Goal: Task Accomplishment & Management: Complete application form

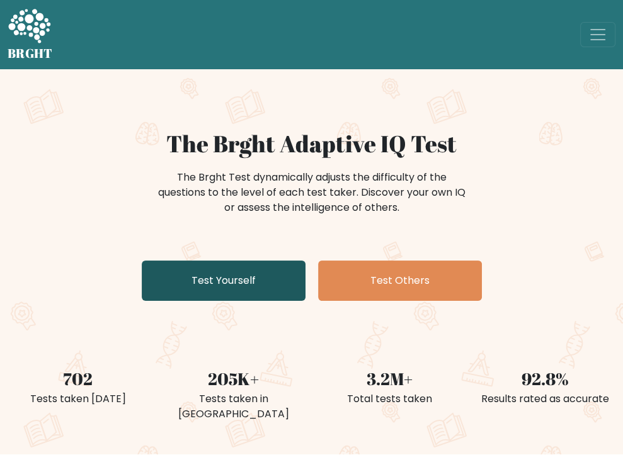
drag, startPoint x: 0, startPoint y: 0, endPoint x: 263, endPoint y: 276, distance: 381.4
click at [263, 276] on link "Test Yourself" at bounding box center [224, 281] width 164 height 40
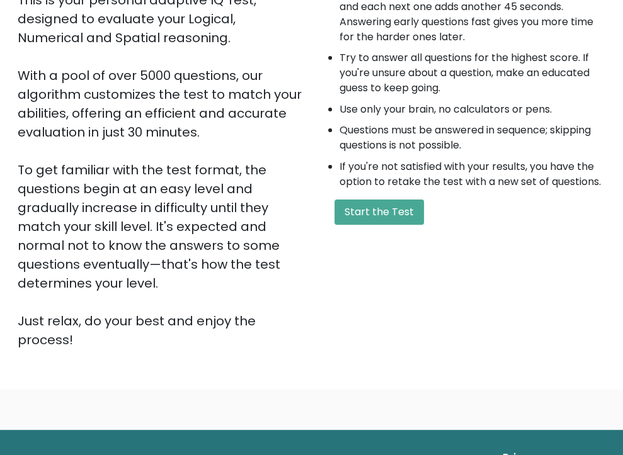
scroll to position [189, 0]
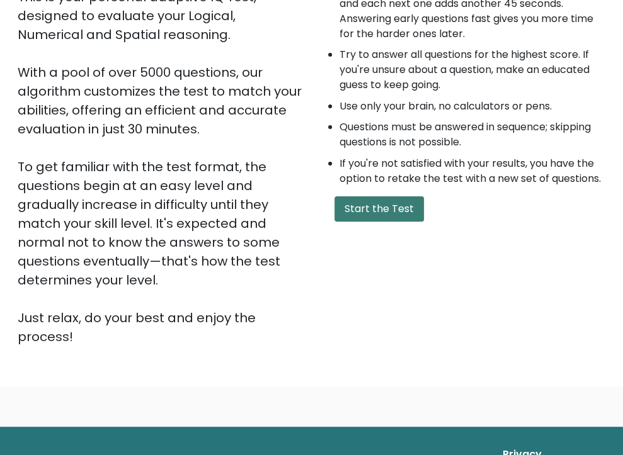
click at [389, 222] on button "Start the Test" at bounding box center [378, 209] width 89 height 25
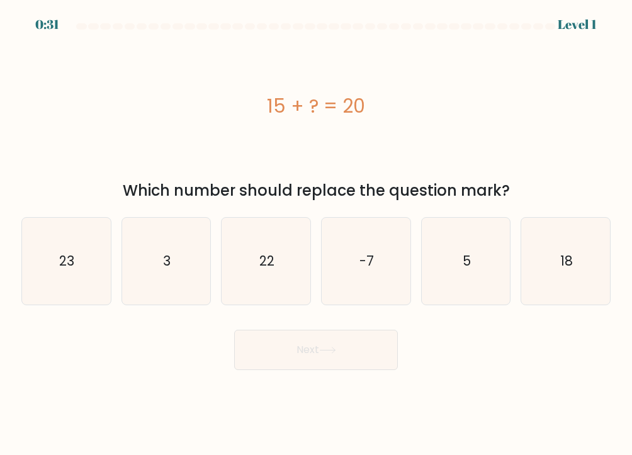
drag, startPoint x: 474, startPoint y: 278, endPoint x: 419, endPoint y: 328, distance: 74.9
click at [474, 278] on icon "5" at bounding box center [466, 261] width 87 height 87
click at [317, 234] on input "e. 5" at bounding box center [316, 231] width 1 height 6
radio input "true"
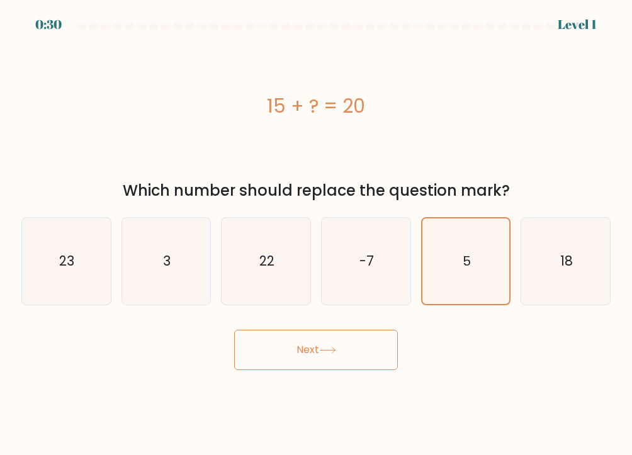
click at [343, 360] on button "Next" at bounding box center [316, 350] width 164 height 40
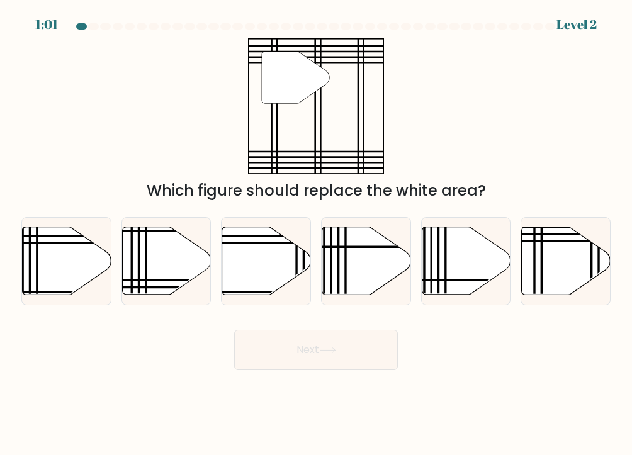
click at [538, 338] on div "Next" at bounding box center [316, 346] width 605 height 50
click at [403, 277] on icon at bounding box center [366, 261] width 89 height 69
click at [317, 234] on input "d." at bounding box center [316, 231] width 1 height 6
radio input "true"
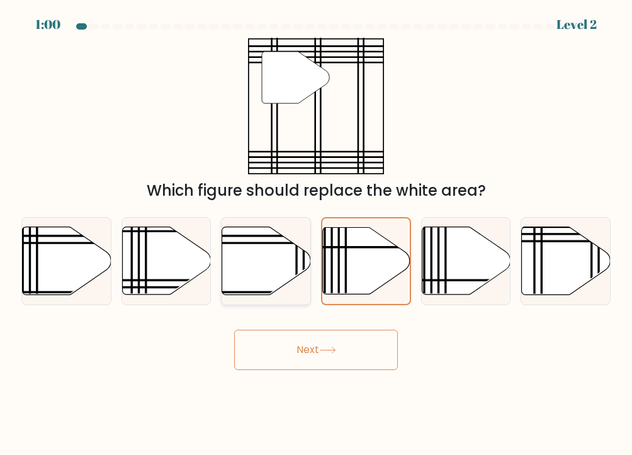
click at [297, 265] on line at bounding box center [297, 298] width 0 height 179
click at [316, 234] on input "c." at bounding box center [316, 231] width 1 height 6
radio input "true"
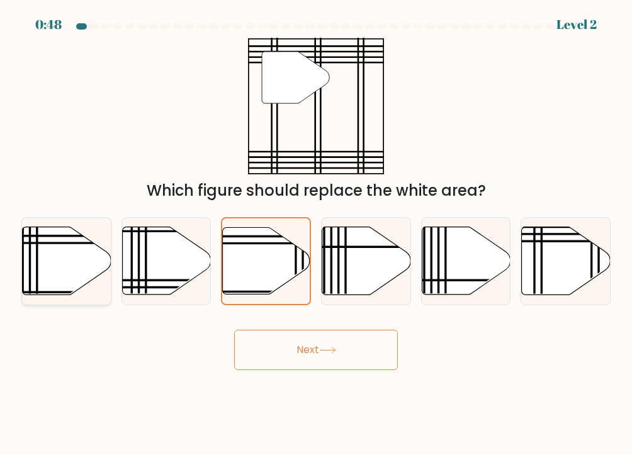
click at [80, 274] on icon at bounding box center [67, 261] width 89 height 68
click at [316, 234] on input "a." at bounding box center [316, 231] width 1 height 6
radio input "true"
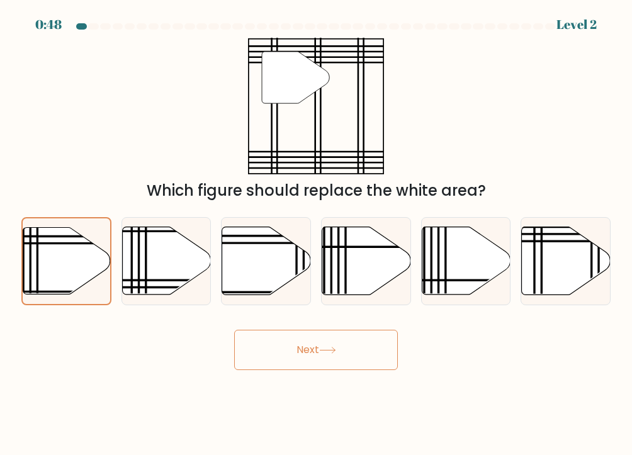
click at [306, 358] on button "Next" at bounding box center [316, 350] width 164 height 40
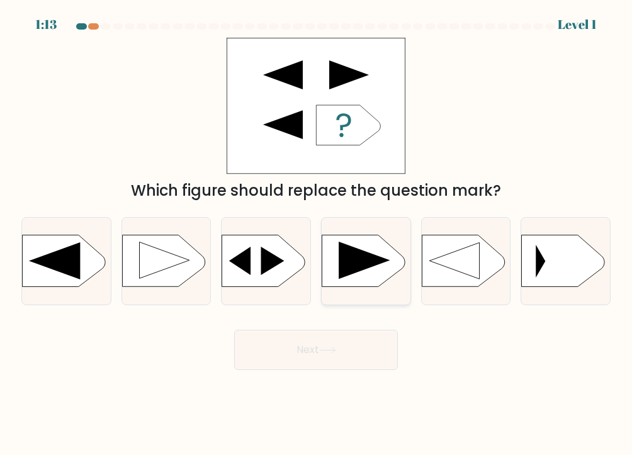
click at [338, 285] on rect at bounding box center [322, 237] width 231 height 176
click at [317, 234] on input "d." at bounding box center [316, 231] width 1 height 6
radio input "true"
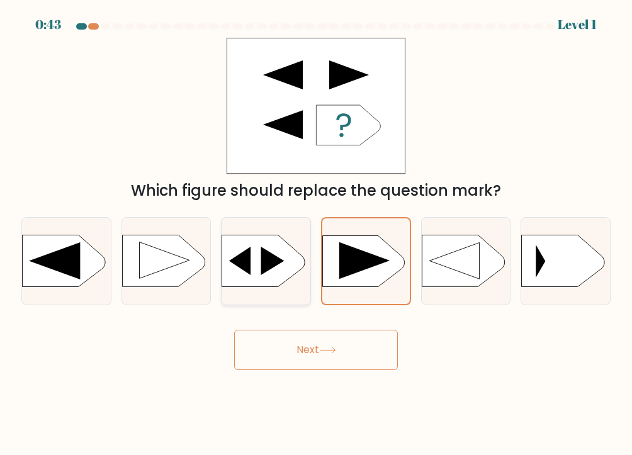
click at [272, 278] on icon at bounding box center [263, 262] width 83 height 52
click at [316, 234] on input "c." at bounding box center [316, 231] width 1 height 6
radio input "true"
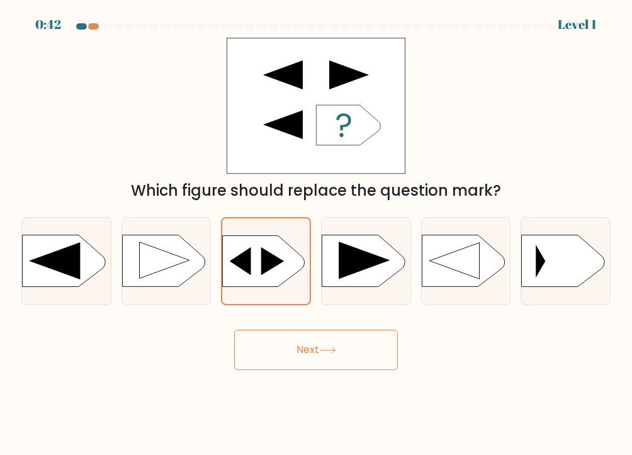
click at [285, 368] on button "Next" at bounding box center [316, 350] width 164 height 40
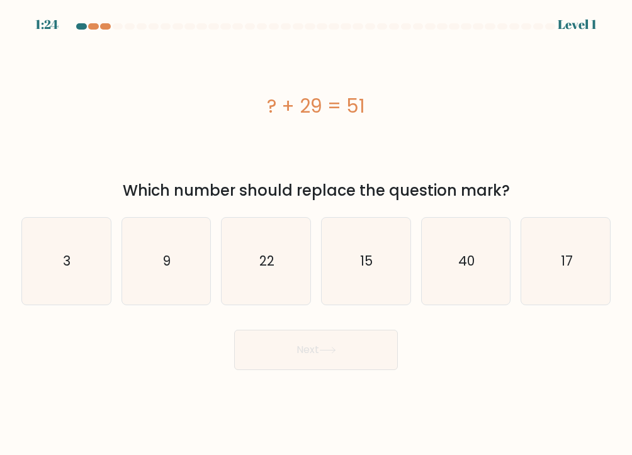
click at [500, 162] on div "? + 29 = 51" at bounding box center [316, 106] width 590 height 137
click at [228, 263] on icon "22" at bounding box center [266, 261] width 87 height 87
click at [316, 234] on input "c. 22" at bounding box center [316, 231] width 1 height 6
radio input "true"
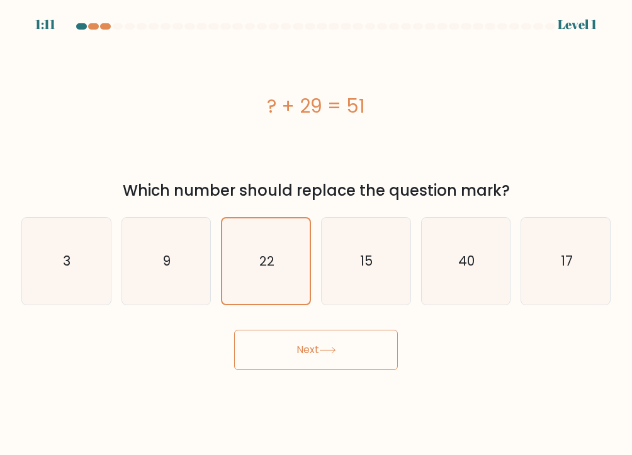
click at [291, 369] on button "Next" at bounding box center [316, 350] width 164 height 40
click at [294, 358] on button "Next" at bounding box center [316, 350] width 164 height 40
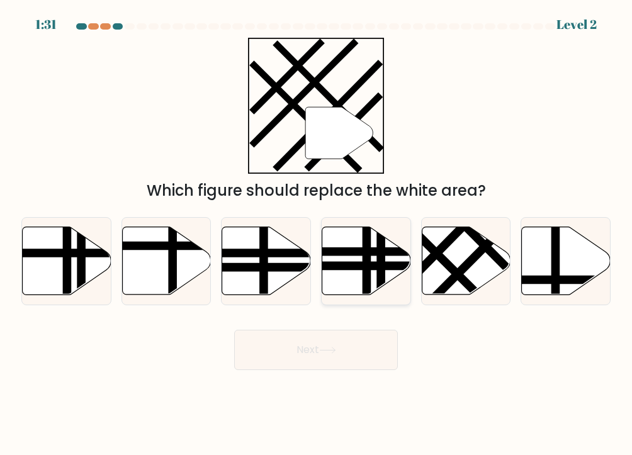
click at [386, 266] on line at bounding box center [336, 266] width 179 height 0
click at [317, 234] on input "d." at bounding box center [316, 231] width 1 height 6
radio input "true"
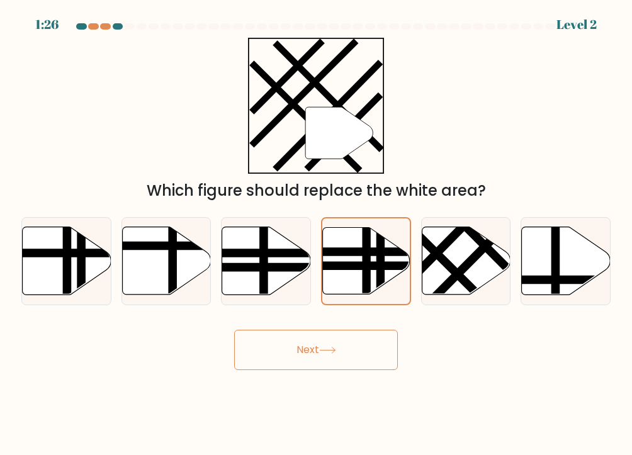
drag, startPoint x: 389, startPoint y: 333, endPoint x: 384, endPoint y: 340, distance: 9.1
click at [386, 336] on button "Next" at bounding box center [316, 350] width 164 height 40
click at [384, 340] on button "Next" at bounding box center [316, 350] width 164 height 40
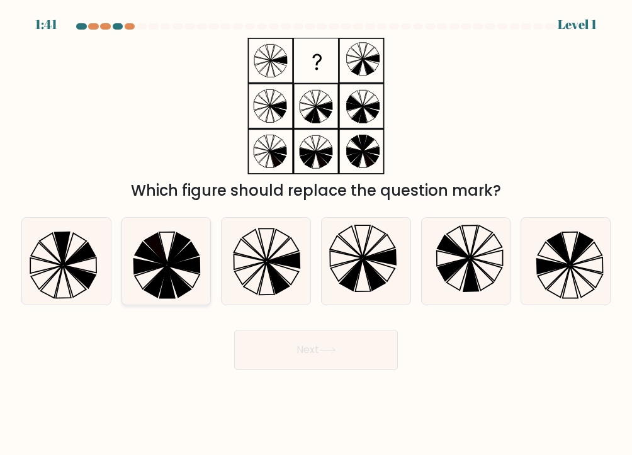
click at [149, 277] on icon at bounding box center [166, 261] width 87 height 87
click at [316, 234] on input "b." at bounding box center [316, 231] width 1 height 6
radio input "true"
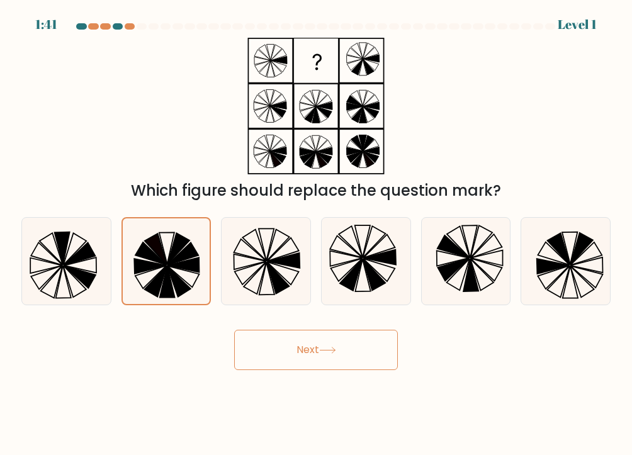
click at [255, 346] on button "Next" at bounding box center [316, 350] width 164 height 40
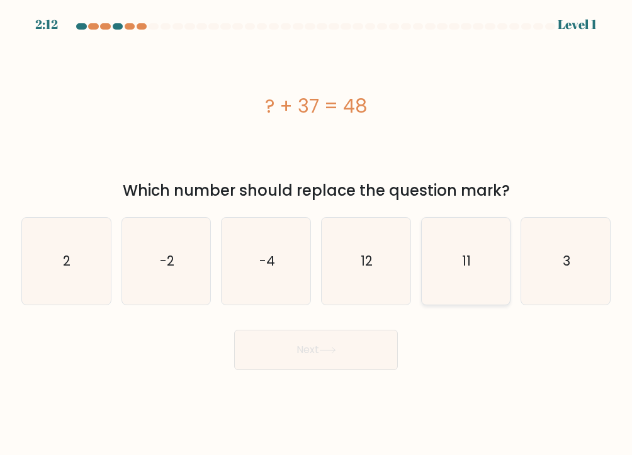
click at [483, 237] on icon "11" at bounding box center [466, 261] width 87 height 87
click at [317, 234] on input "e. 11" at bounding box center [316, 231] width 1 height 6
radio input "true"
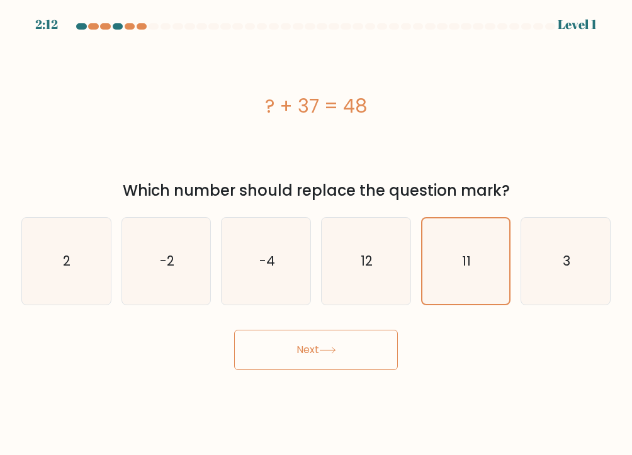
click at [305, 360] on button "Next" at bounding box center [316, 350] width 164 height 40
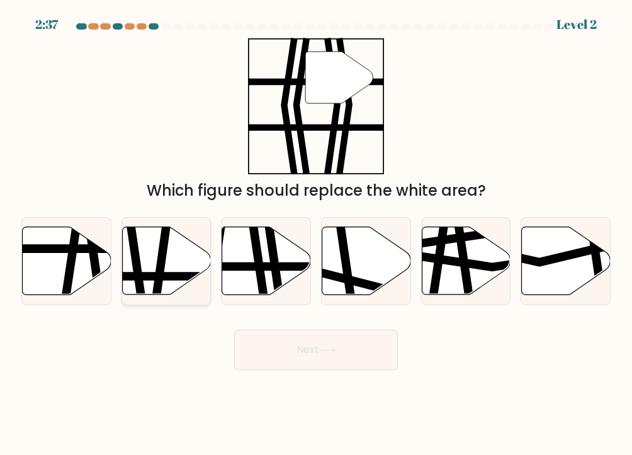
click at [149, 240] on icon at bounding box center [166, 261] width 89 height 68
click at [316, 234] on input "b." at bounding box center [316, 231] width 1 height 6
radio input "true"
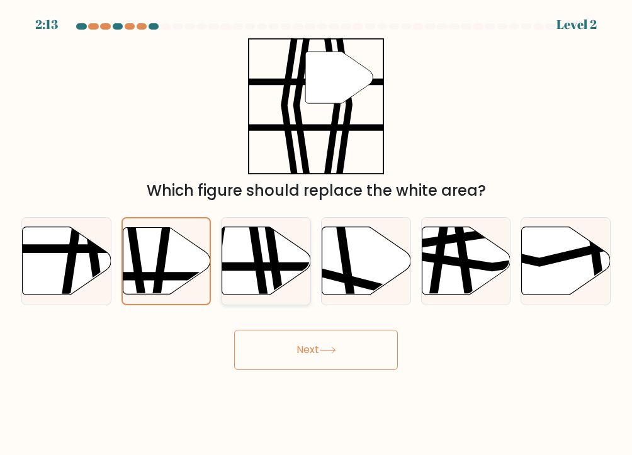
click at [276, 275] on icon at bounding box center [273, 299] width 13 height 179
click at [316, 234] on input "c." at bounding box center [316, 231] width 1 height 6
radio input "true"
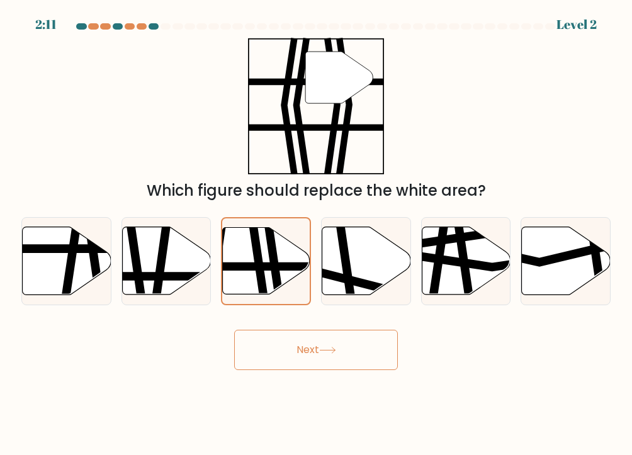
click at [330, 341] on button "Next" at bounding box center [316, 350] width 164 height 40
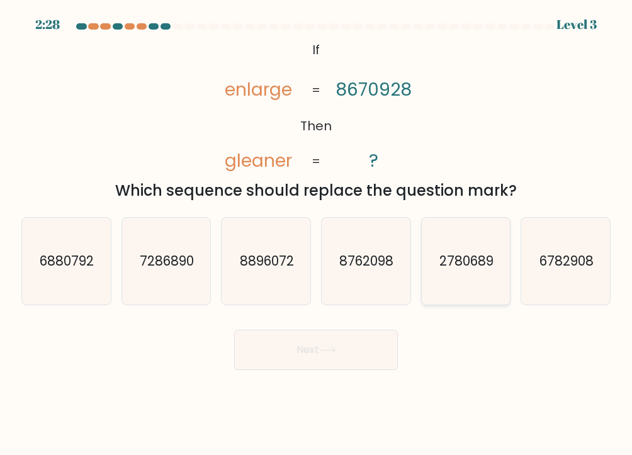
click at [449, 260] on text "2780689" at bounding box center [467, 261] width 54 height 18
click at [317, 234] on input "e. 2780689" at bounding box center [316, 231] width 1 height 6
radio input "true"
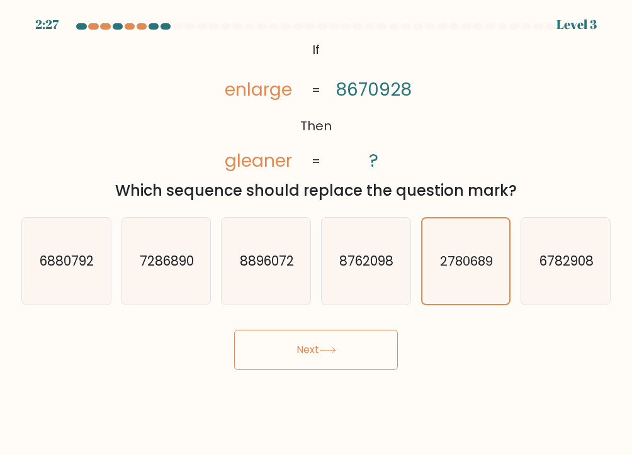
click at [344, 351] on button "Next" at bounding box center [316, 350] width 164 height 40
click at [304, 358] on button "Next" at bounding box center [316, 350] width 164 height 40
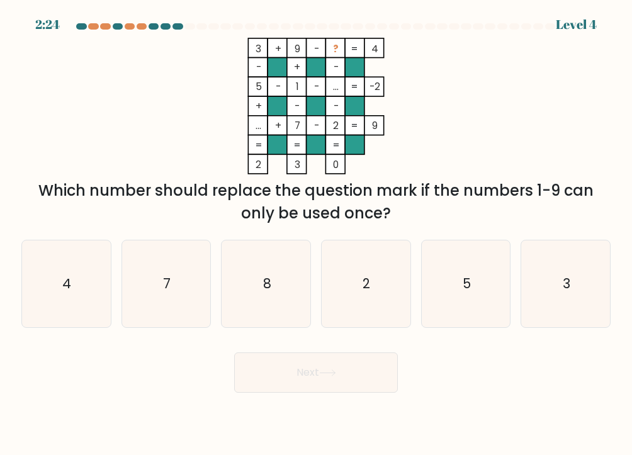
click at [314, 353] on button "Next" at bounding box center [316, 373] width 164 height 40
click at [501, 86] on icon "3 + 9 - ? 4 - + - 5 - 1 - ... -2 + - - ... + 7 - 2 = 9 = = = = 2 3 0 =" at bounding box center [316, 106] width 378 height 137
drag, startPoint x: 197, startPoint y: 293, endPoint x: 205, endPoint y: 294, distance: 8.2
click at [199, 294] on icon "7" at bounding box center [166, 284] width 87 height 87
click at [316, 234] on input "b. 7" at bounding box center [316, 231] width 1 height 6
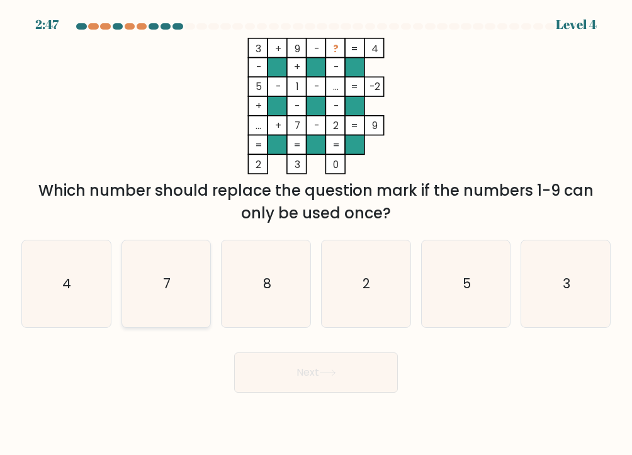
radio input "true"
click at [241, 297] on icon "8" at bounding box center [266, 284] width 87 height 87
click at [316, 234] on input "c. 8" at bounding box center [316, 231] width 1 height 6
radio input "true"
click at [272, 371] on button "Next" at bounding box center [316, 373] width 164 height 40
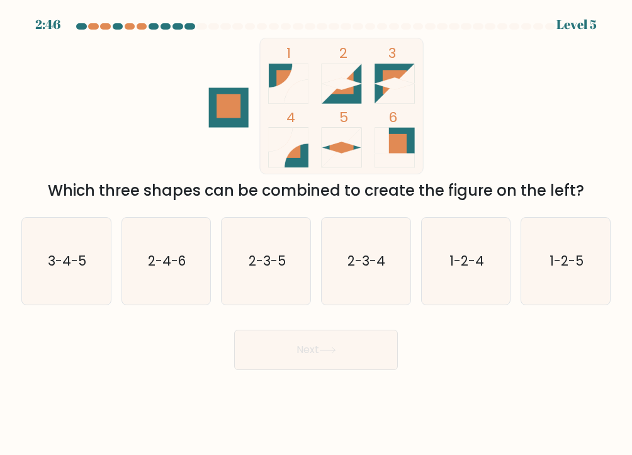
click at [275, 383] on body "2:46 Level 5" at bounding box center [316, 227] width 632 height 455
click at [144, 268] on icon "2-4-6" at bounding box center [166, 261] width 87 height 87
click at [316, 234] on input "b. 2-4-6" at bounding box center [316, 231] width 1 height 6
radio input "true"
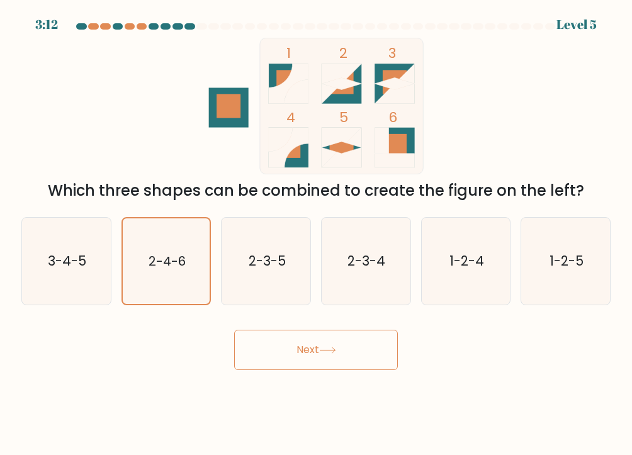
click at [262, 358] on button "Next" at bounding box center [316, 350] width 164 height 40
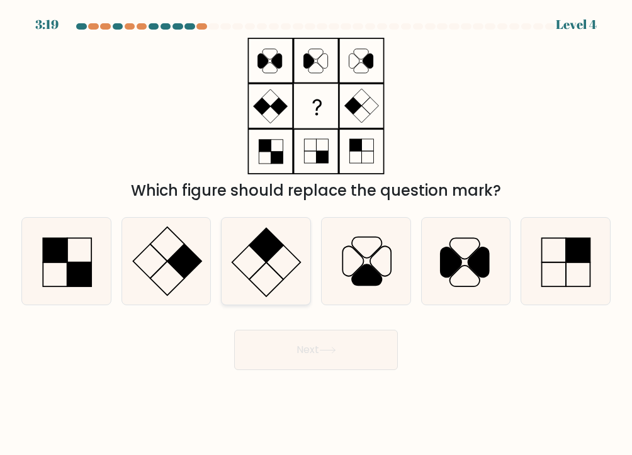
click at [260, 300] on icon at bounding box center [266, 261] width 87 height 87
click at [316, 234] on input "c." at bounding box center [316, 231] width 1 height 6
radio input "true"
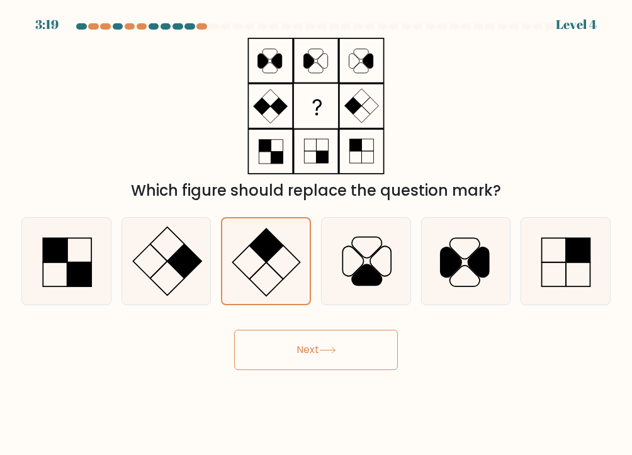
click at [323, 394] on body "3:19 Level 4" at bounding box center [316, 227] width 632 height 455
click at [335, 374] on body "3:18 Level 4" at bounding box center [316, 227] width 632 height 455
click at [341, 358] on button "Next" at bounding box center [316, 350] width 164 height 40
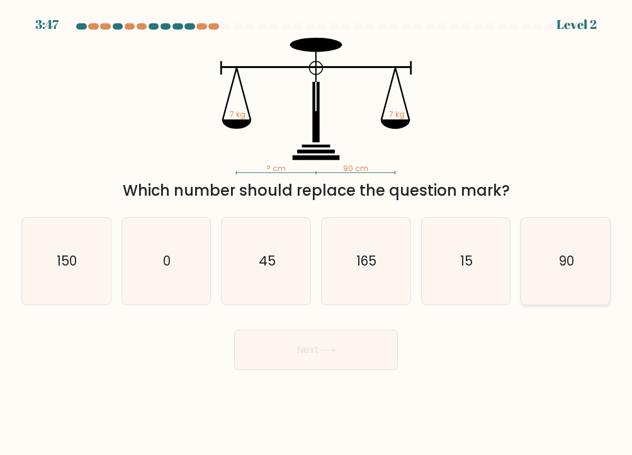
drag, startPoint x: 587, startPoint y: 266, endPoint x: 555, endPoint y: 286, distance: 37.6
click at [587, 266] on icon "90" at bounding box center [566, 261] width 87 height 87
click at [317, 234] on input "f. 90" at bounding box center [316, 231] width 1 height 6
radio input "true"
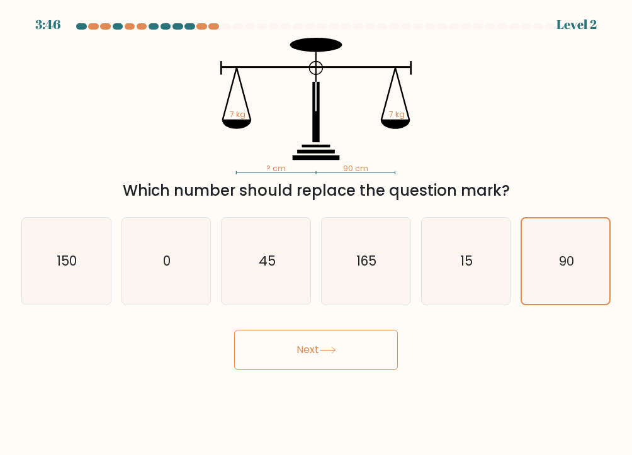
click at [344, 348] on button "Next" at bounding box center [316, 350] width 164 height 40
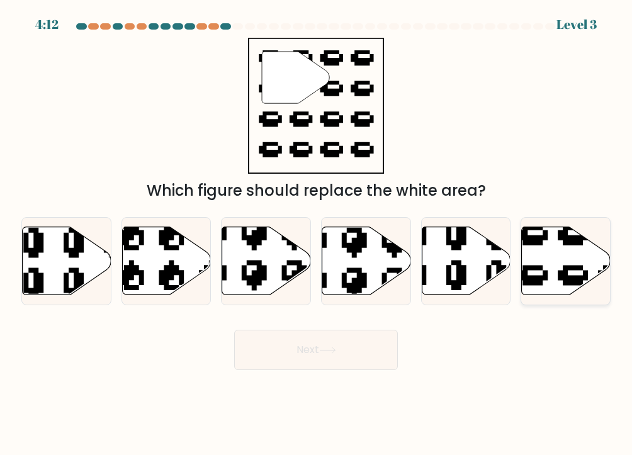
click at [556, 254] on icon at bounding box center [566, 261] width 89 height 68
click at [317, 234] on input "f." at bounding box center [316, 231] width 1 height 6
radio input "true"
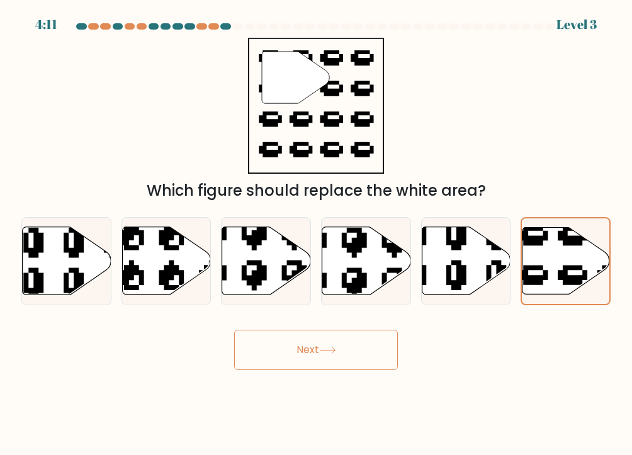
click at [375, 346] on button "Next" at bounding box center [316, 350] width 164 height 40
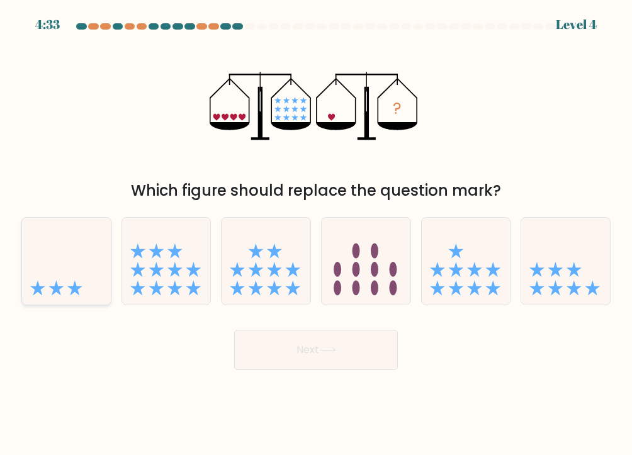
click at [60, 282] on icon at bounding box center [66, 262] width 89 height 74
click at [316, 234] on input "a." at bounding box center [316, 231] width 1 height 6
radio input "true"
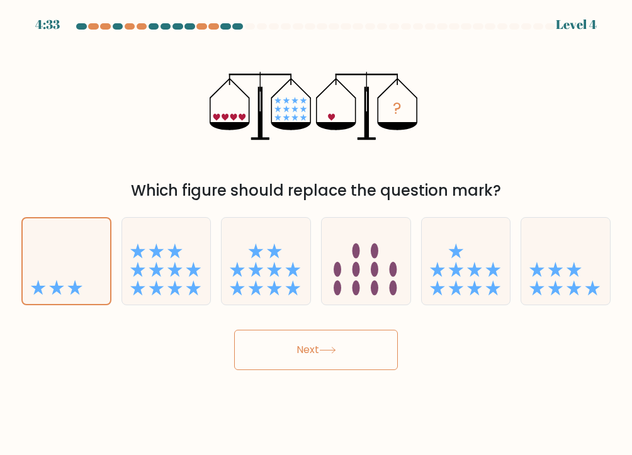
click at [373, 355] on button "Next" at bounding box center [316, 350] width 164 height 40
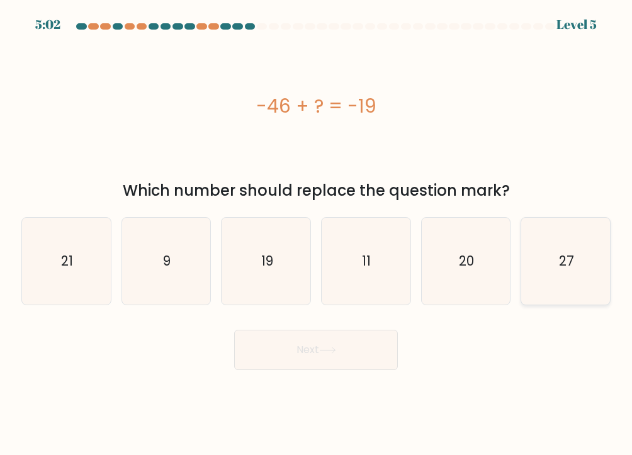
click at [544, 267] on icon "27" at bounding box center [566, 261] width 87 height 87
click at [317, 234] on input "f. 27" at bounding box center [316, 231] width 1 height 6
radio input "true"
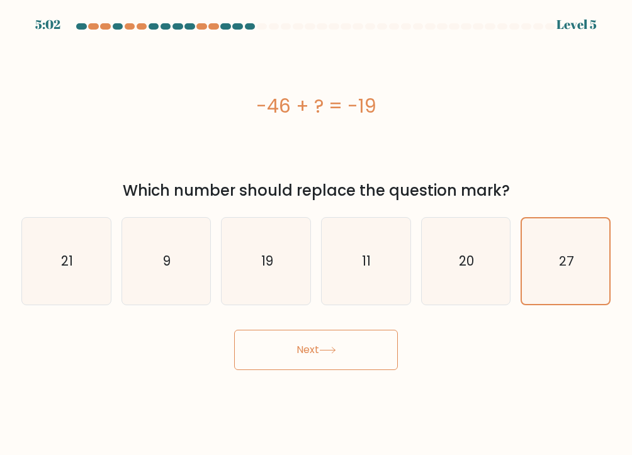
click at [365, 357] on button "Next" at bounding box center [316, 350] width 164 height 40
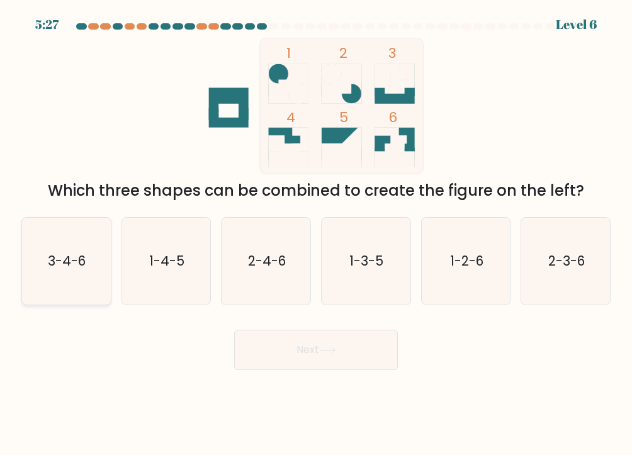
click at [82, 293] on icon "3-4-6" at bounding box center [66, 261] width 87 height 87
click at [316, 234] on input "a. 3-4-6" at bounding box center [316, 231] width 1 height 6
radio input "true"
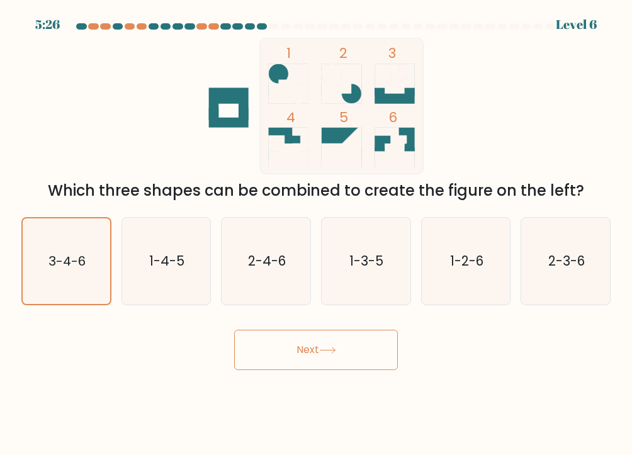
click at [282, 358] on button "Next" at bounding box center [316, 350] width 164 height 40
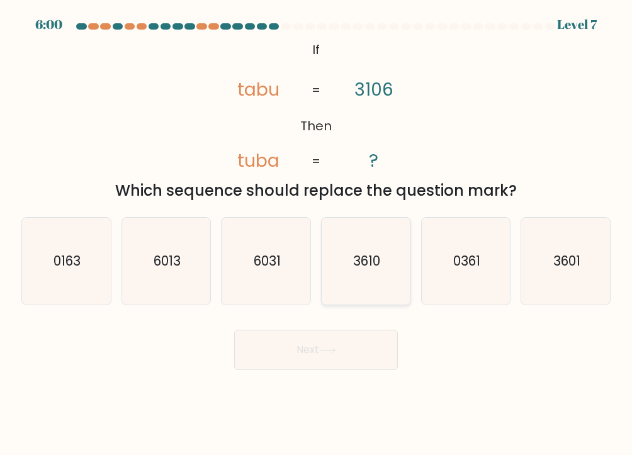
click at [380, 271] on icon "3610" at bounding box center [366, 261] width 87 height 87
click at [317, 234] on input "d. 3610" at bounding box center [316, 231] width 1 height 6
radio input "true"
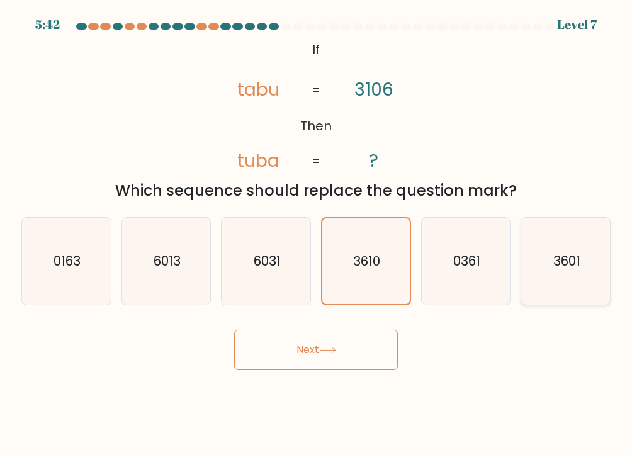
click at [595, 274] on icon "3601" at bounding box center [566, 261] width 87 height 87
click at [317, 234] on input "f. 3601" at bounding box center [316, 231] width 1 height 6
radio input "true"
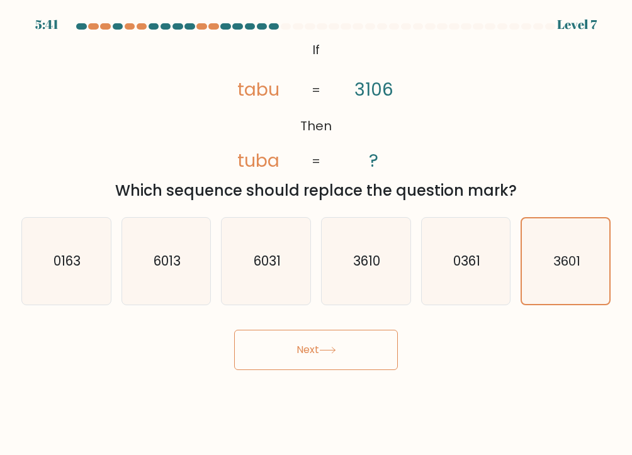
click at [350, 363] on button "Next" at bounding box center [316, 350] width 164 height 40
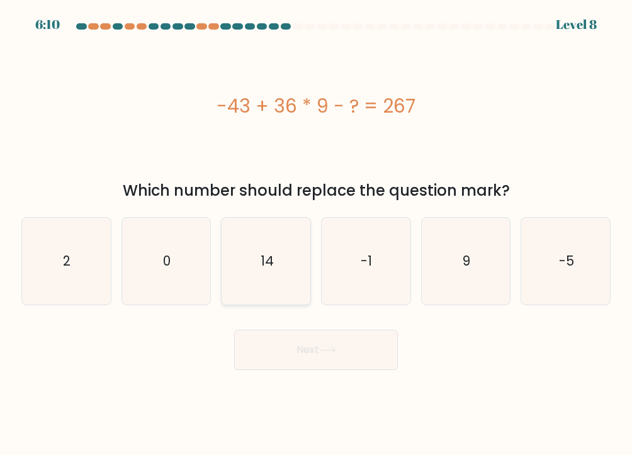
drag, startPoint x: 278, startPoint y: 266, endPoint x: 277, endPoint y: 273, distance: 7.6
click at [278, 266] on icon "14" at bounding box center [266, 261] width 87 height 87
click at [316, 234] on input "c. 14" at bounding box center [316, 231] width 1 height 6
radio input "true"
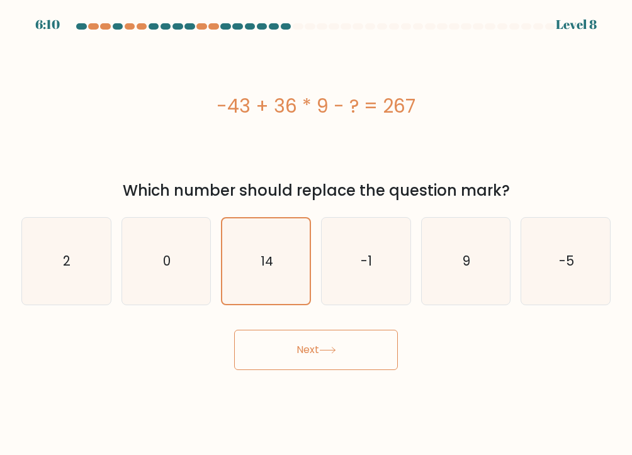
click at [365, 366] on button "Next" at bounding box center [316, 350] width 164 height 40
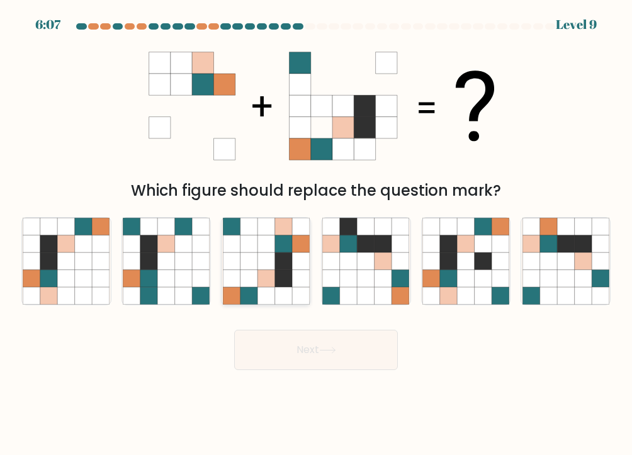
click at [285, 241] on icon at bounding box center [283, 244] width 17 height 17
click at [316, 234] on input "c." at bounding box center [316, 231] width 1 height 6
radio input "true"
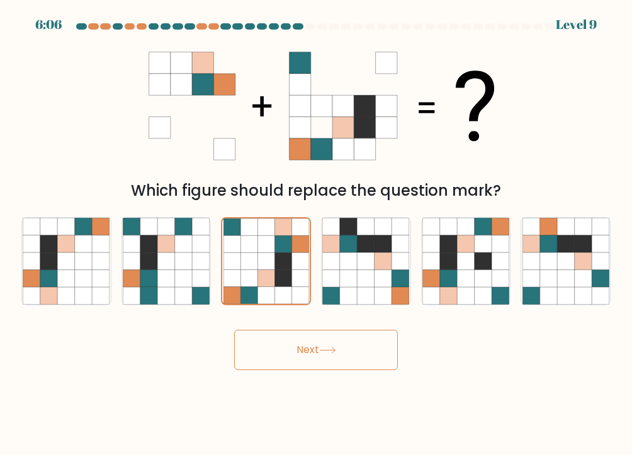
click at [366, 347] on button "Next" at bounding box center [316, 350] width 164 height 40
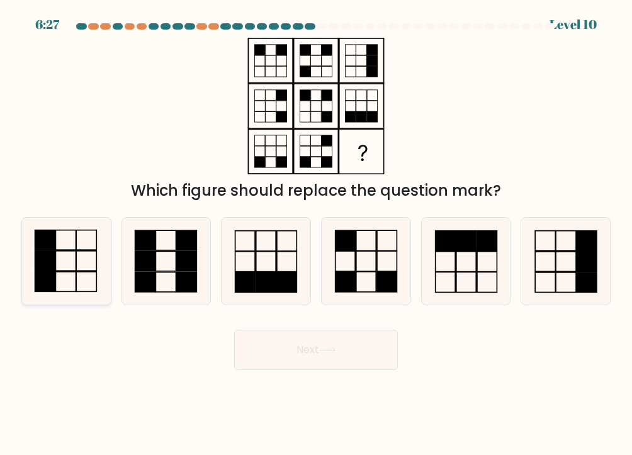
click at [89, 243] on icon at bounding box center [66, 261] width 87 height 87
click at [316, 234] on input "a." at bounding box center [316, 231] width 1 height 6
radio input "true"
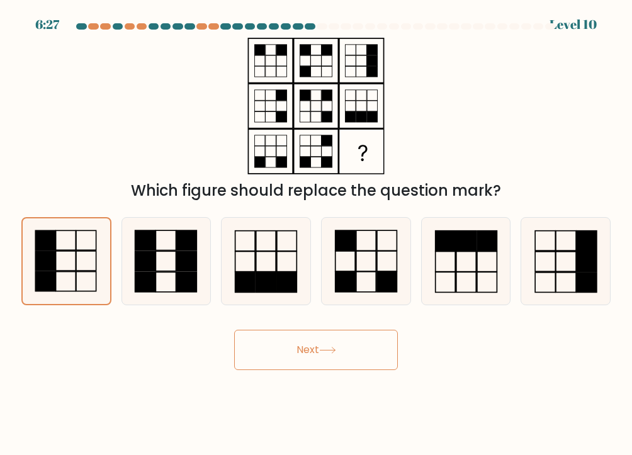
click at [363, 343] on button "Next" at bounding box center [316, 350] width 164 height 40
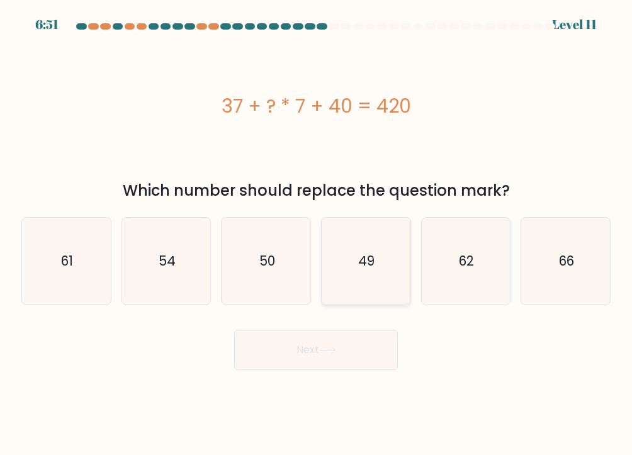
click at [387, 280] on icon "49" at bounding box center [366, 261] width 87 height 87
click at [317, 234] on input "d. 49" at bounding box center [316, 231] width 1 height 6
radio input "true"
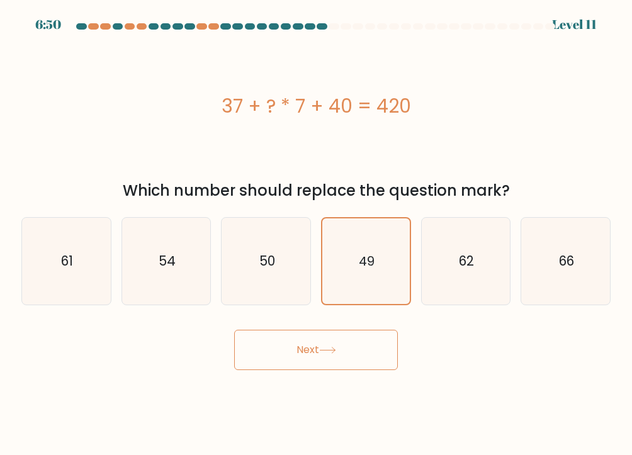
click at [384, 343] on button "Next" at bounding box center [316, 350] width 164 height 40
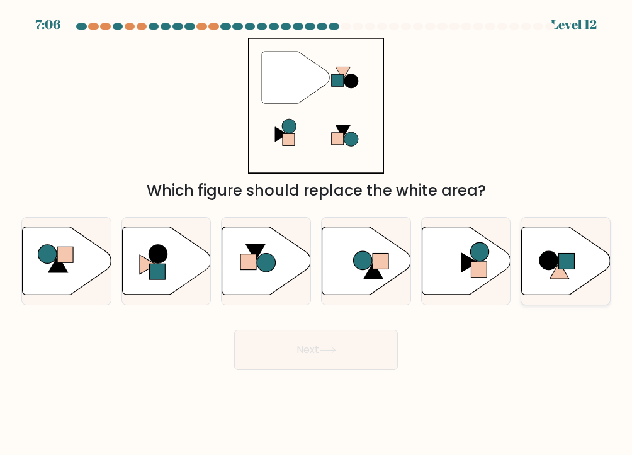
click at [554, 265] on circle at bounding box center [549, 260] width 18 height 18
click at [317, 234] on input "f." at bounding box center [316, 231] width 1 height 6
radio input "true"
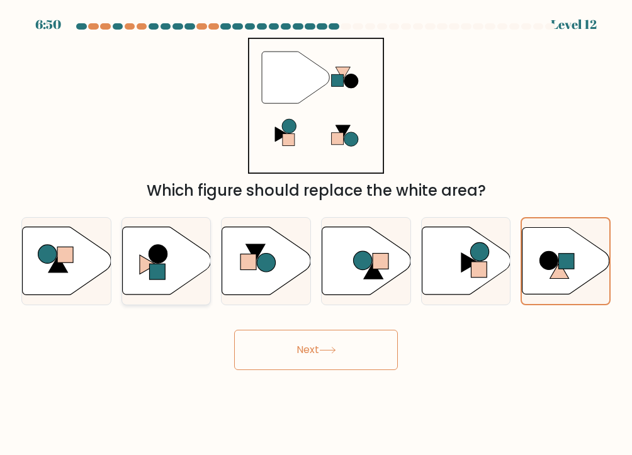
click at [187, 295] on icon at bounding box center [166, 261] width 89 height 69
click at [316, 234] on input "b." at bounding box center [316, 231] width 1 height 6
radio input "true"
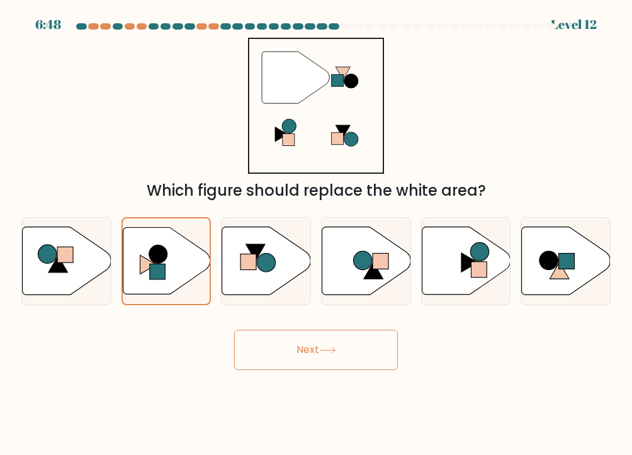
click at [361, 356] on button "Next" at bounding box center [316, 350] width 164 height 40
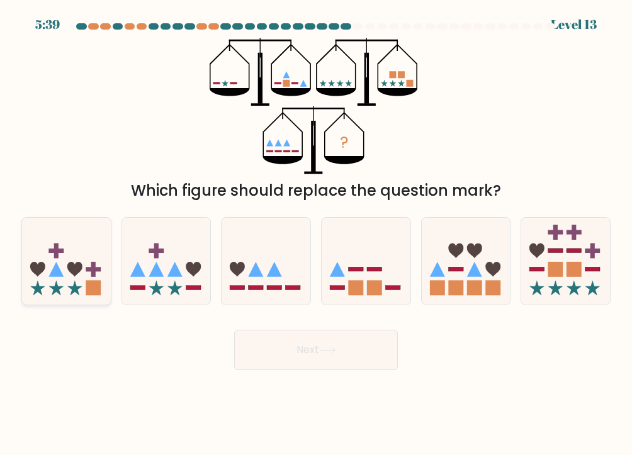
click at [55, 289] on icon at bounding box center [56, 288] width 15 height 15
click at [316, 234] on input "a." at bounding box center [316, 231] width 1 height 6
radio input "true"
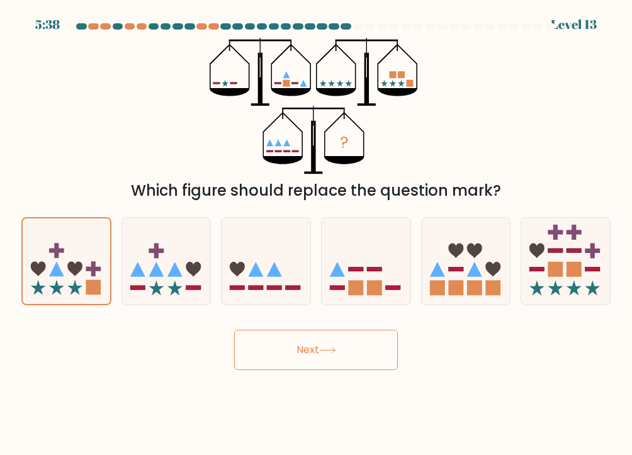
click at [383, 357] on button "Next" at bounding box center [316, 350] width 164 height 40
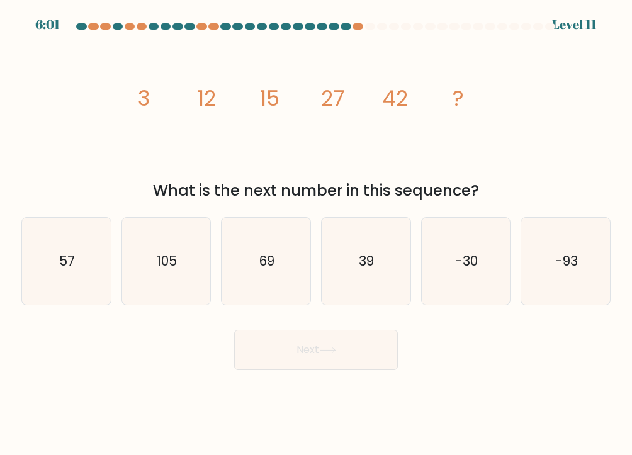
drag, startPoint x: 263, startPoint y: 284, endPoint x: 287, endPoint y: 329, distance: 50.4
click at [263, 284] on icon "69" at bounding box center [266, 261] width 87 height 87
click at [316, 234] on input "c. 69" at bounding box center [316, 231] width 1 height 6
radio input "true"
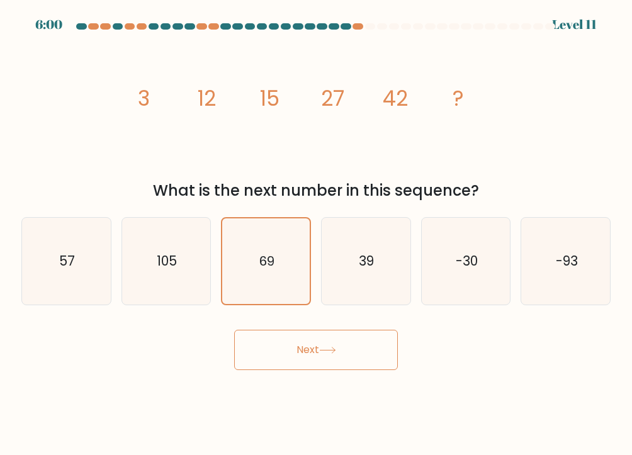
click at [332, 372] on body "6:00 Level 11" at bounding box center [316, 227] width 632 height 455
click at [328, 362] on button "Next" at bounding box center [316, 350] width 164 height 40
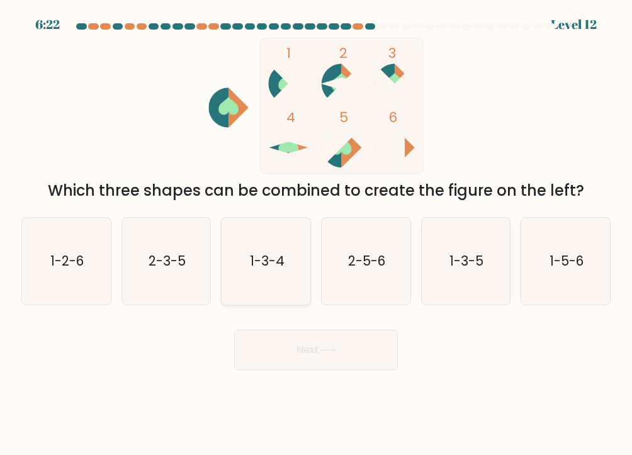
click at [257, 250] on icon "1-3-4" at bounding box center [266, 261] width 87 height 87
click at [316, 234] on input "c. 1-3-4" at bounding box center [316, 231] width 1 height 6
radio input "true"
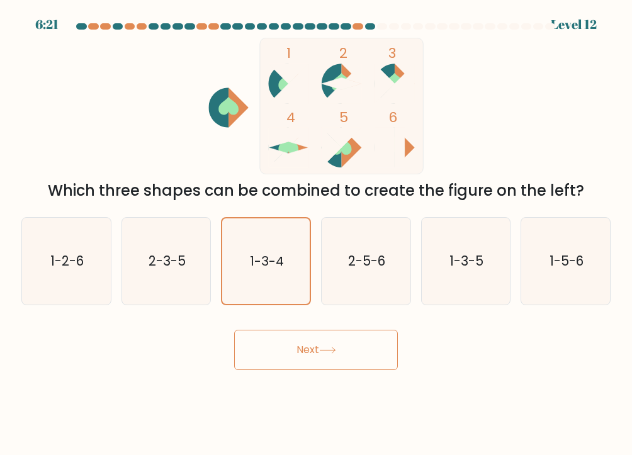
click at [336, 355] on button "Next" at bounding box center [316, 350] width 164 height 40
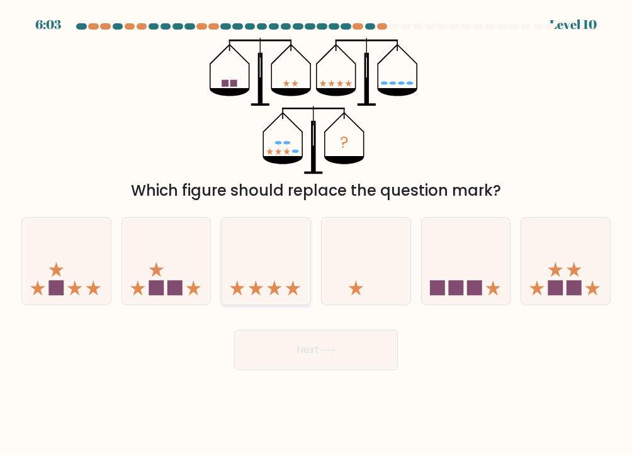
click at [255, 284] on icon at bounding box center [256, 288] width 15 height 15
click at [316, 234] on input "c." at bounding box center [316, 231] width 1 height 6
radio input "true"
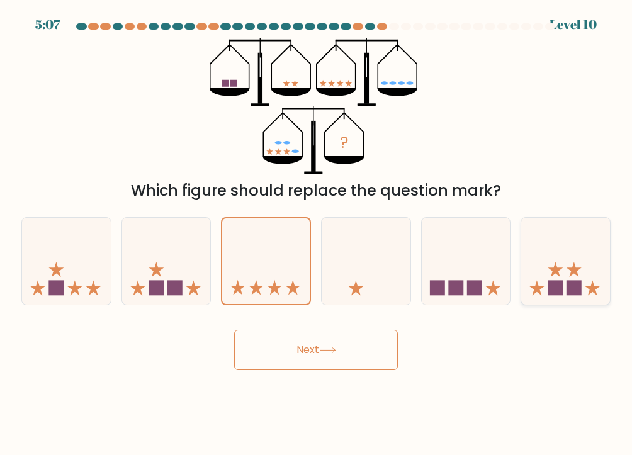
click at [569, 273] on icon at bounding box center [566, 262] width 89 height 74
click at [317, 234] on input "f." at bounding box center [316, 231] width 1 height 6
radio input "true"
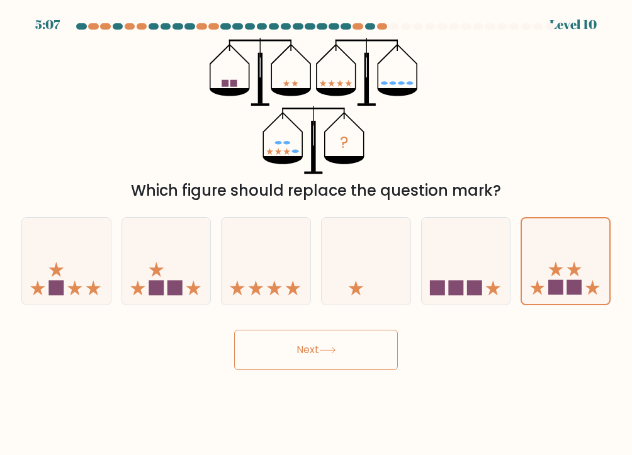
click at [355, 348] on button "Next" at bounding box center [316, 350] width 164 height 40
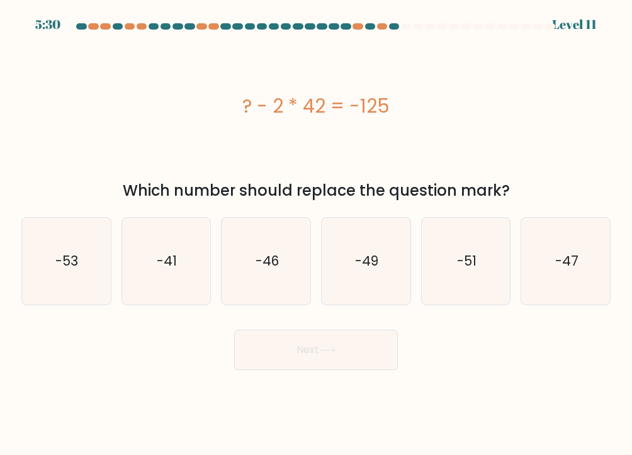
drag, startPoint x: 154, startPoint y: 254, endPoint x: 214, endPoint y: 294, distance: 72.7
click at [154, 254] on icon "-41" at bounding box center [166, 261] width 87 height 87
click at [316, 234] on input "b. -41" at bounding box center [316, 231] width 1 height 6
radio input "true"
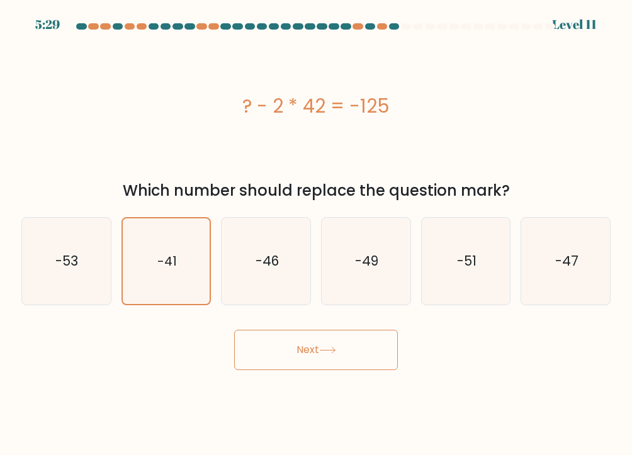
click at [270, 337] on button "Next" at bounding box center [316, 350] width 164 height 40
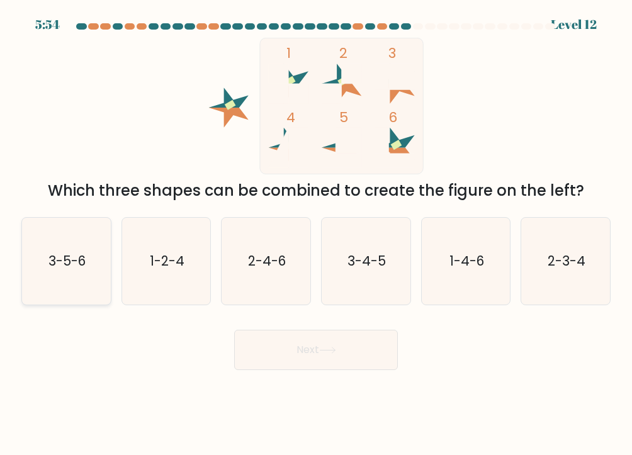
click at [79, 297] on icon "3-5-6" at bounding box center [66, 261] width 87 height 87
click at [316, 234] on input "a. 3-5-6" at bounding box center [316, 231] width 1 height 6
radio input "true"
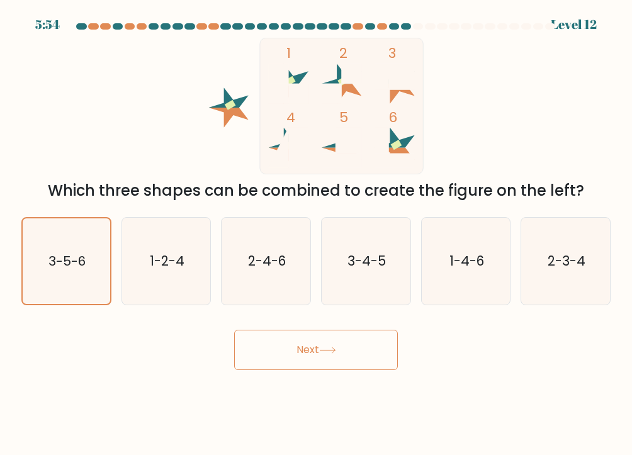
click at [301, 357] on button "Next" at bounding box center [316, 350] width 164 height 40
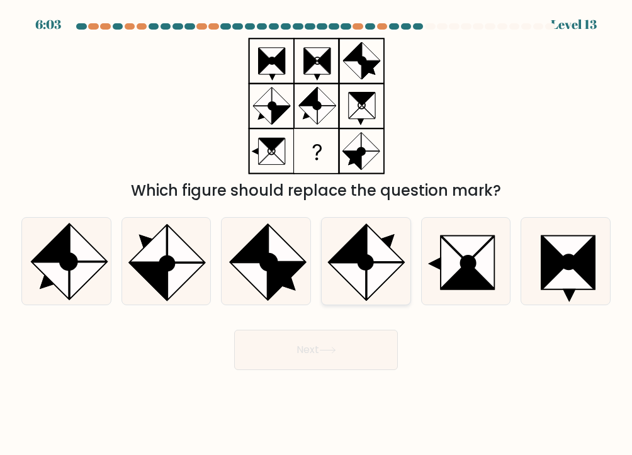
click at [365, 283] on icon at bounding box center [347, 281] width 37 height 37
click at [317, 234] on input "d." at bounding box center [316, 231] width 1 height 6
radio input "true"
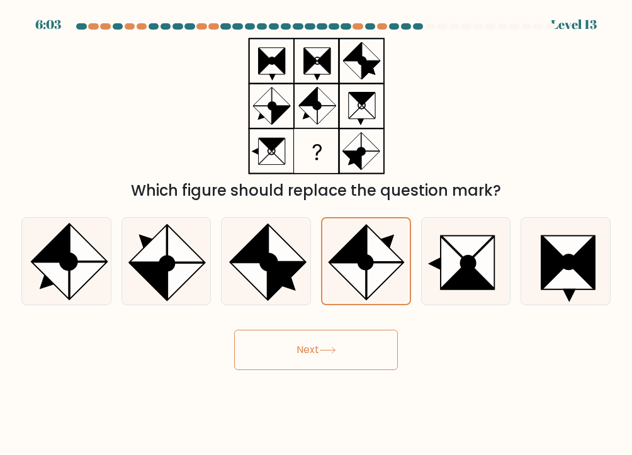
click at [364, 345] on button "Next" at bounding box center [316, 350] width 164 height 40
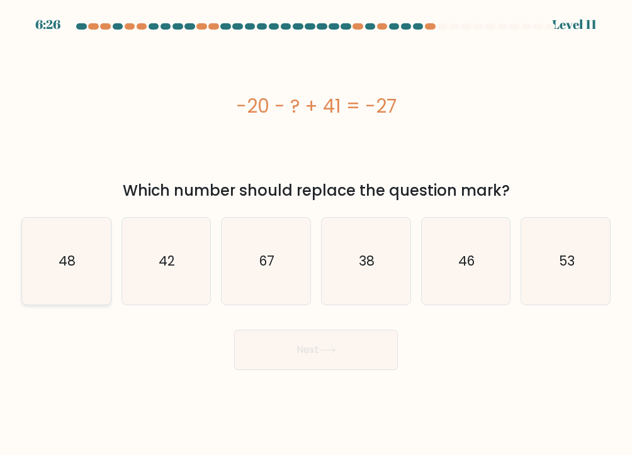
drag, startPoint x: 53, startPoint y: 287, endPoint x: 105, endPoint y: 305, distance: 54.6
click at [53, 287] on icon "48" at bounding box center [66, 261] width 87 height 87
click at [316, 234] on input "a. 48" at bounding box center [316, 231] width 1 height 6
radio input "true"
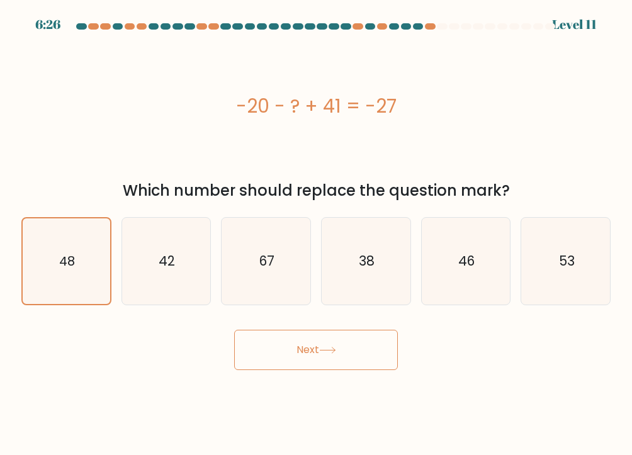
click at [295, 345] on button "Next" at bounding box center [316, 350] width 164 height 40
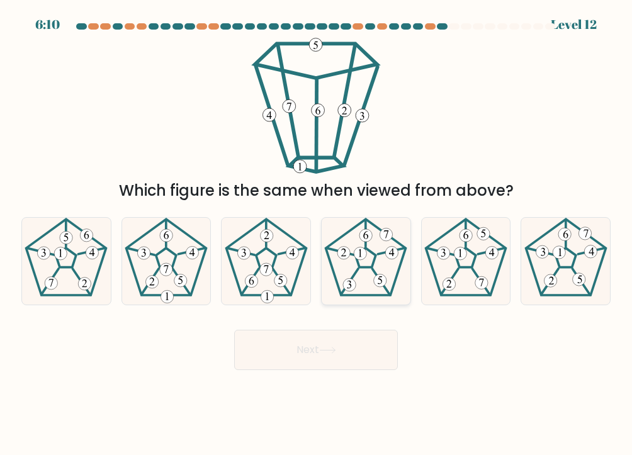
click at [386, 279] on 554 at bounding box center [380, 281] width 13 height 13
click at [317, 234] on input "d." at bounding box center [316, 231] width 1 height 6
radio input "true"
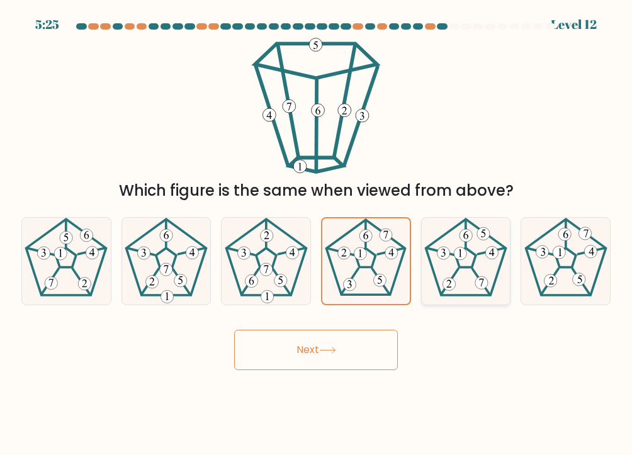
click at [426, 266] on icon at bounding box center [466, 261] width 87 height 87
click at [317, 234] on input "e." at bounding box center [316, 231] width 1 height 6
radio input "true"
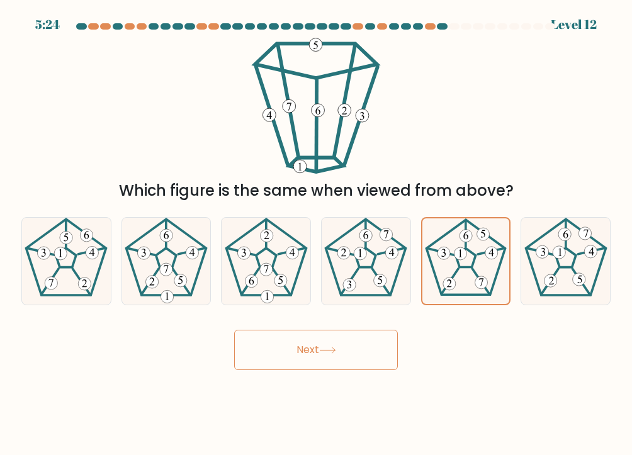
click at [360, 352] on button "Next" at bounding box center [316, 350] width 164 height 40
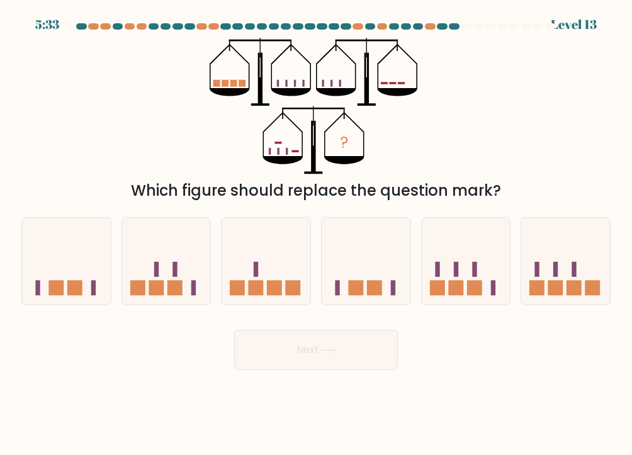
click at [234, 330] on button "Next" at bounding box center [316, 350] width 164 height 40
click at [282, 282] on icon at bounding box center [266, 262] width 89 height 74
click at [316, 234] on input "c." at bounding box center [316, 231] width 1 height 6
radio input "true"
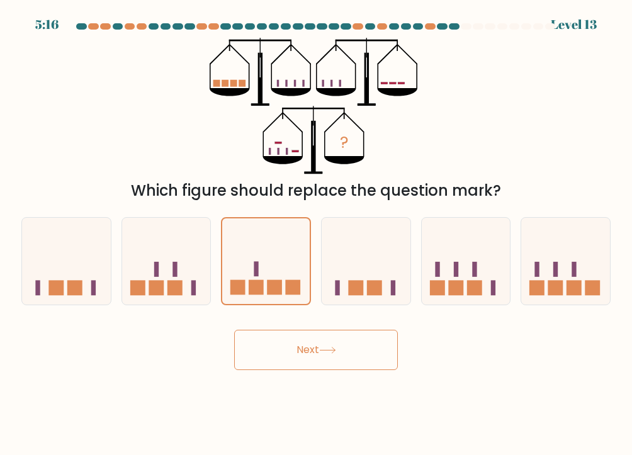
click at [275, 344] on button "Next" at bounding box center [316, 350] width 164 height 40
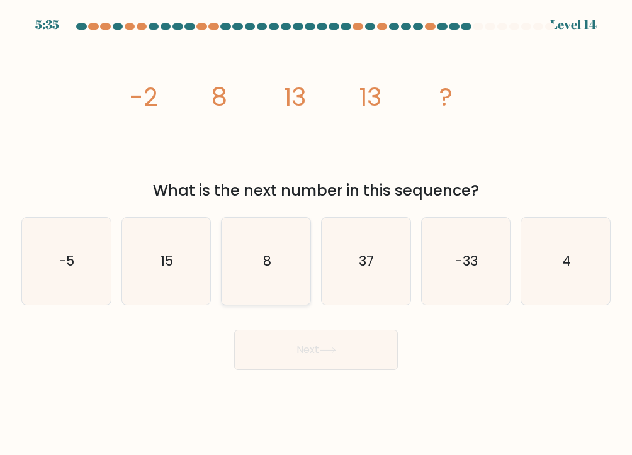
click at [280, 254] on icon "8" at bounding box center [266, 261] width 87 height 87
click at [316, 234] on input "c. 8" at bounding box center [316, 231] width 1 height 6
radio input "true"
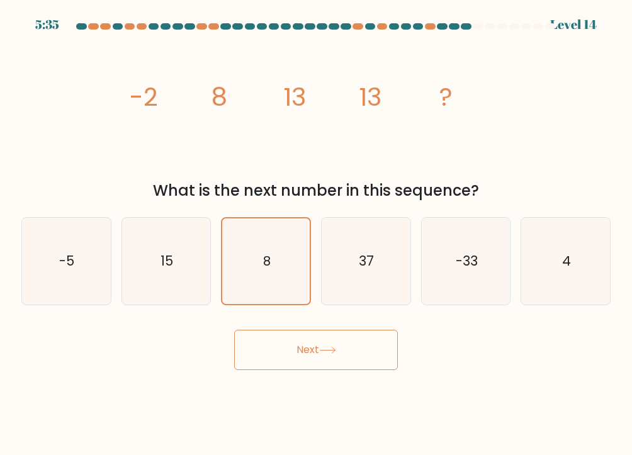
click at [278, 345] on button "Next" at bounding box center [316, 350] width 164 height 40
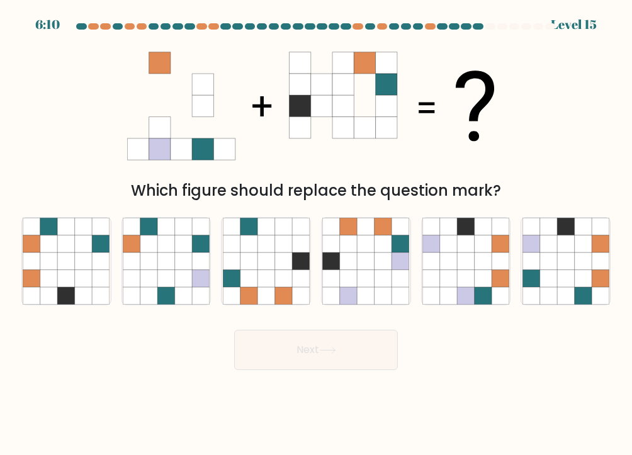
drag, startPoint x: 338, startPoint y: 95, endPoint x: 149, endPoint y: 91, distance: 189.6
click at [149, 91] on 1 at bounding box center [310, 106] width 367 height 108
click at [380, 275] on icon at bounding box center [383, 278] width 17 height 17
click at [317, 234] on input "d." at bounding box center [316, 231] width 1 height 6
radio input "true"
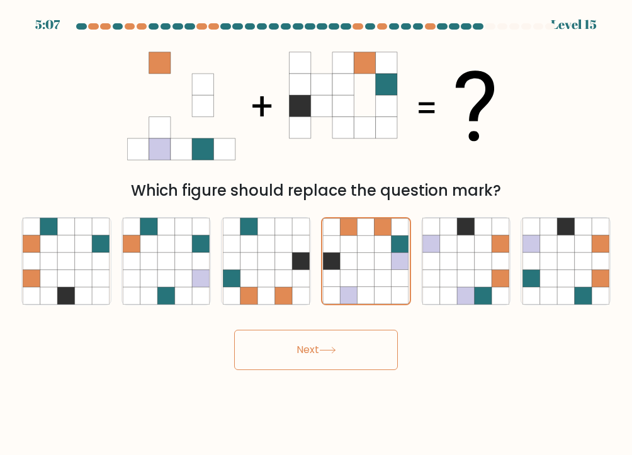
click at [311, 344] on button "Next" at bounding box center [316, 350] width 164 height 40
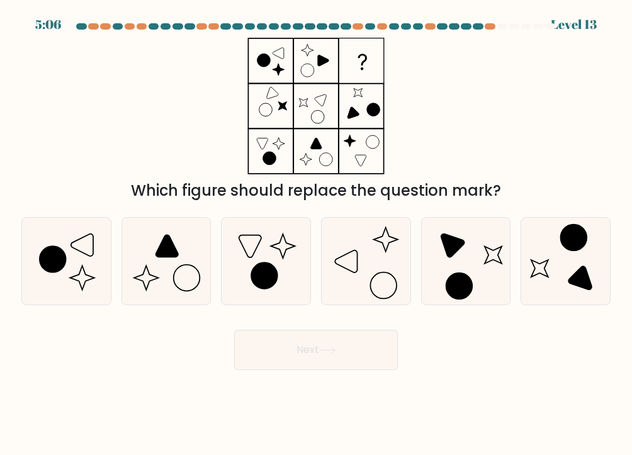
click at [311, 352] on button "Next" at bounding box center [316, 350] width 164 height 40
click at [171, 333] on div "Next" at bounding box center [316, 346] width 605 height 50
click at [267, 277] on icon at bounding box center [264, 276] width 26 height 26
click at [316, 234] on input "c." at bounding box center [316, 231] width 1 height 6
radio input "true"
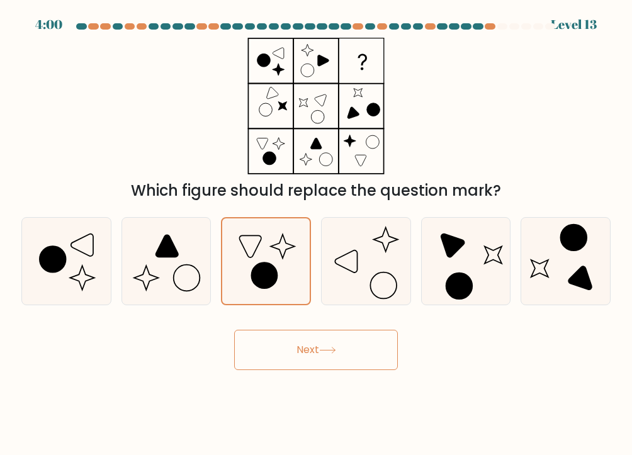
click at [280, 335] on button "Next" at bounding box center [316, 350] width 164 height 40
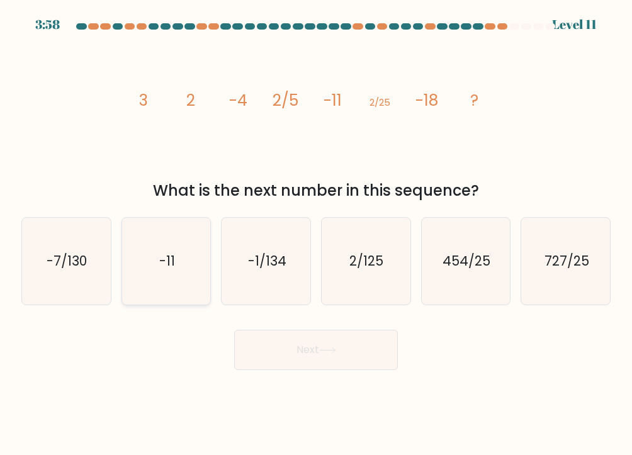
click at [167, 267] on text "-11" at bounding box center [167, 261] width 16 height 18
click at [316, 234] on input "b. -11" at bounding box center [316, 231] width 1 height 6
radio input "true"
click at [274, 348] on button "Next" at bounding box center [316, 350] width 164 height 40
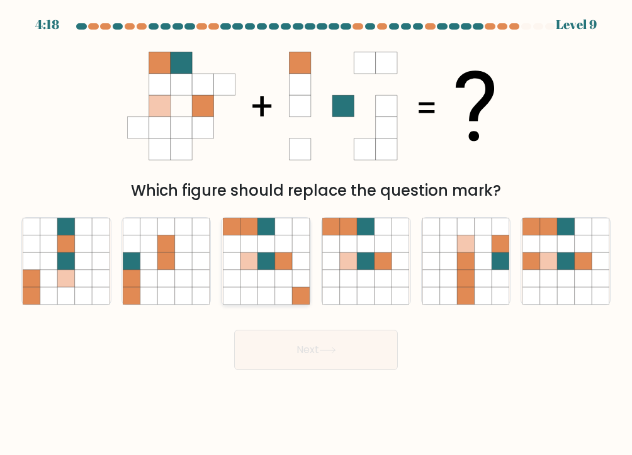
click at [267, 243] on icon at bounding box center [266, 244] width 17 height 17
click at [316, 234] on input "c." at bounding box center [316, 231] width 1 height 6
radio input "true"
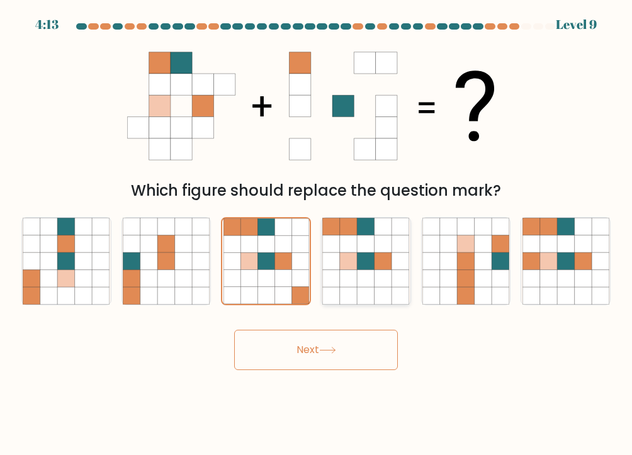
click at [358, 260] on icon at bounding box center [366, 261] width 17 height 17
click at [317, 234] on input "d." at bounding box center [316, 231] width 1 height 6
radio input "true"
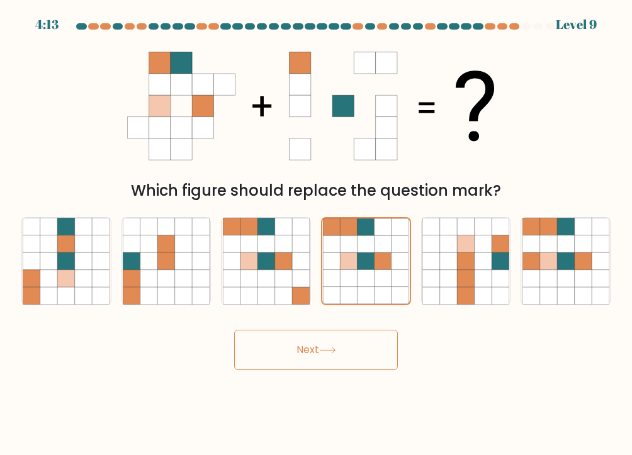
click at [345, 345] on button "Next" at bounding box center [316, 350] width 164 height 40
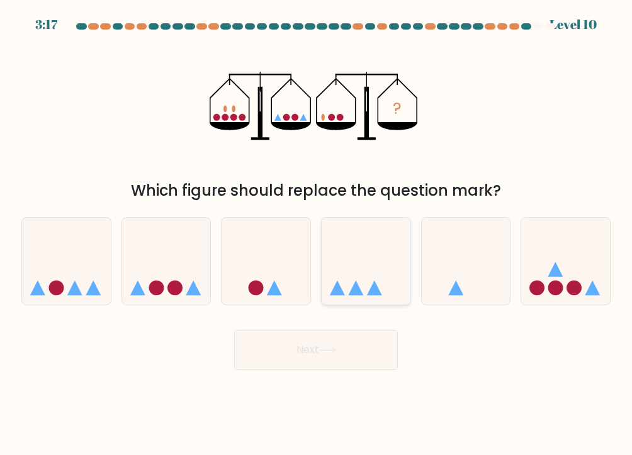
click at [390, 255] on icon at bounding box center [366, 262] width 89 height 74
click at [317, 234] on input "d." at bounding box center [316, 231] width 1 height 6
radio input "true"
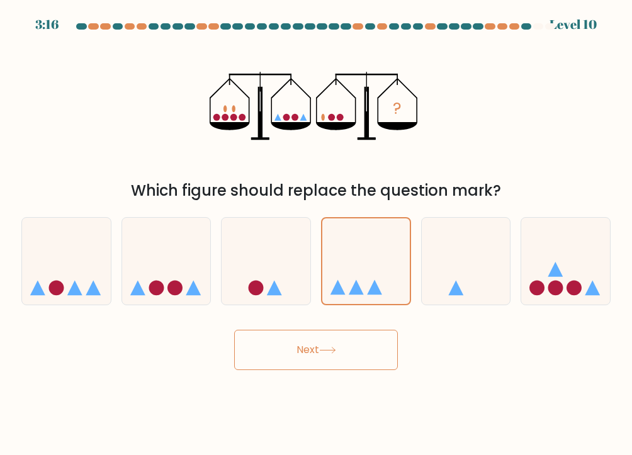
click at [358, 341] on button "Next" at bounding box center [316, 350] width 164 height 40
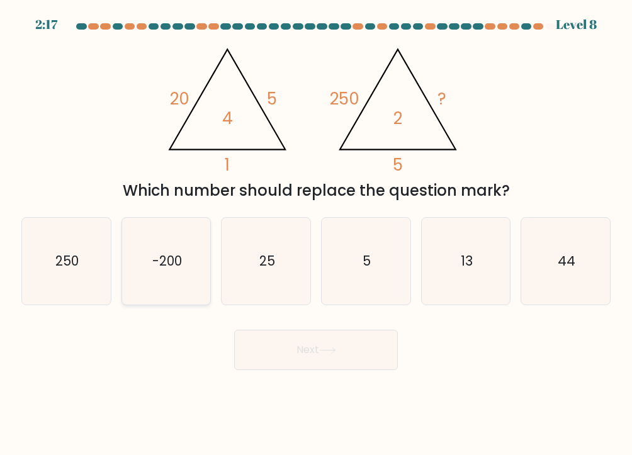
click at [175, 273] on icon "-200" at bounding box center [166, 261] width 87 height 87
click at [316, 234] on input "b. -200" at bounding box center [316, 231] width 1 height 6
radio input "true"
click at [324, 338] on button "Next" at bounding box center [316, 350] width 164 height 40
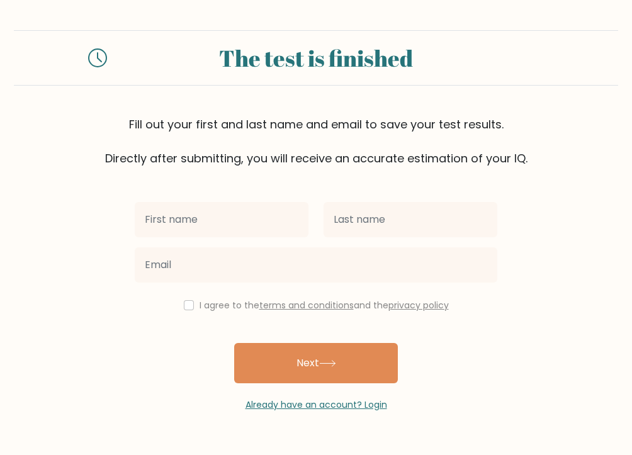
click at [117, 307] on form "The test is finished Fill out your first and last name and email to save your t…" at bounding box center [316, 221] width 632 height 382
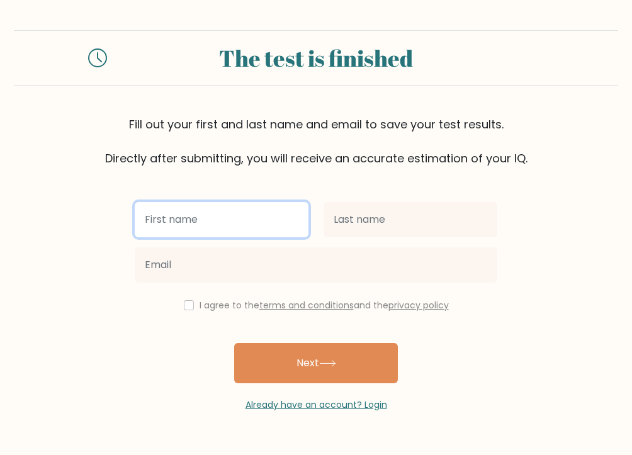
click at [211, 233] on input "text" at bounding box center [222, 219] width 174 height 35
type input "Nashine Marie"
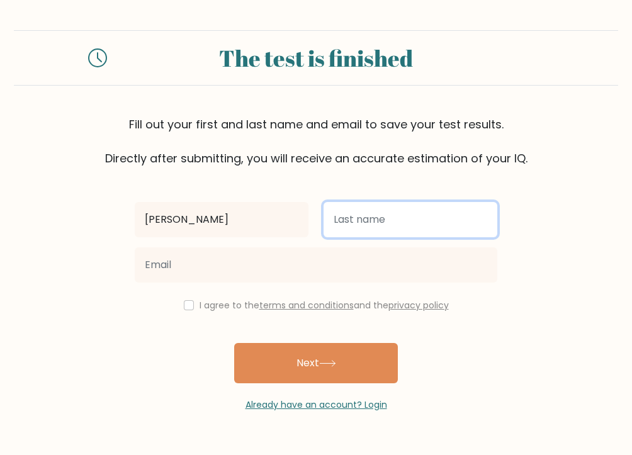
click at [387, 224] on input "text" at bounding box center [411, 219] width 174 height 35
type input "Lachica"
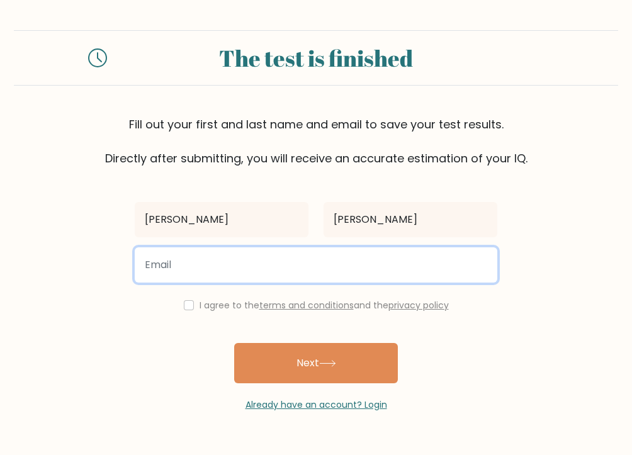
click at [350, 260] on input "email" at bounding box center [316, 265] width 363 height 35
type input "tylernashy22@gmail.com"
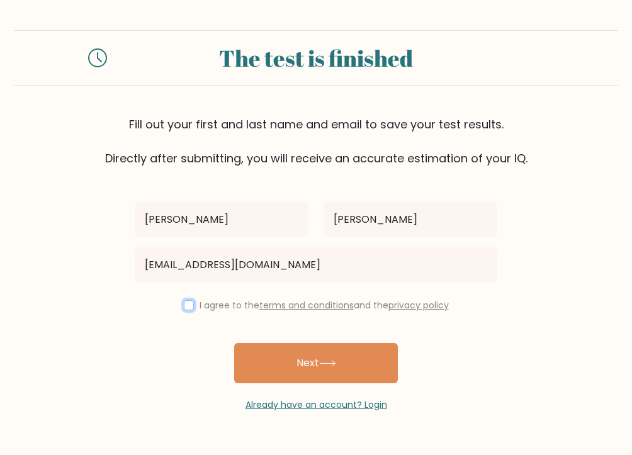
click at [190, 308] on input "checkbox" at bounding box center [189, 305] width 10 height 10
checkbox input "true"
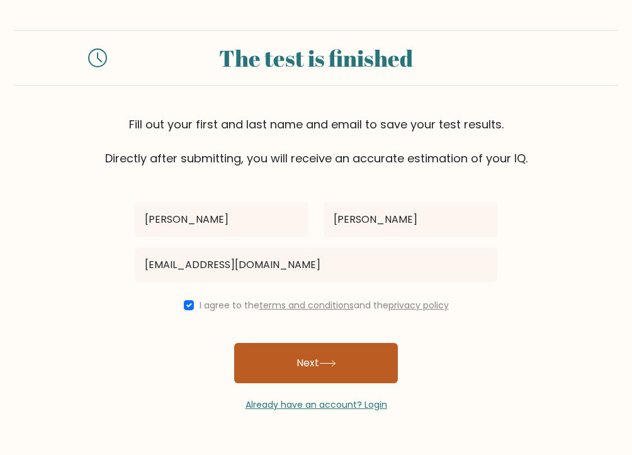
click at [308, 363] on button "Next" at bounding box center [316, 363] width 164 height 40
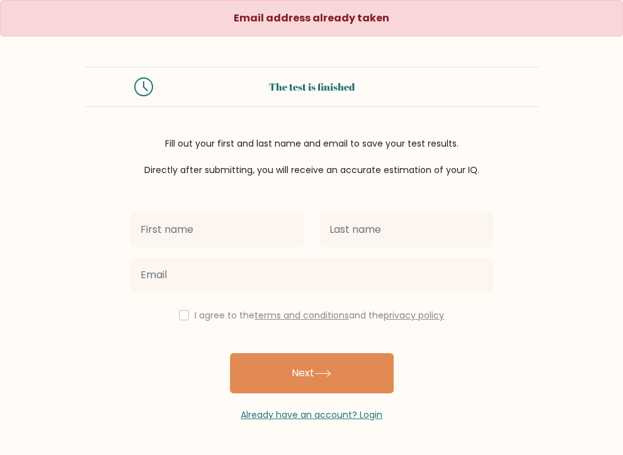
click at [233, 248] on input "text" at bounding box center [217, 229] width 174 height 35
type input "[PERSON_NAME]"
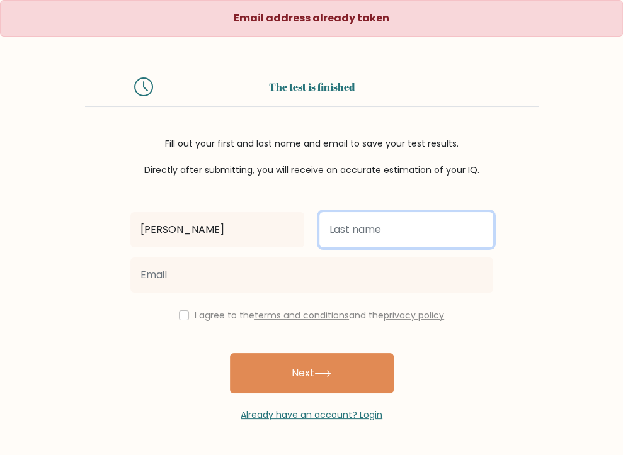
click at [365, 248] on input "text" at bounding box center [406, 229] width 174 height 35
type input "Lachica"
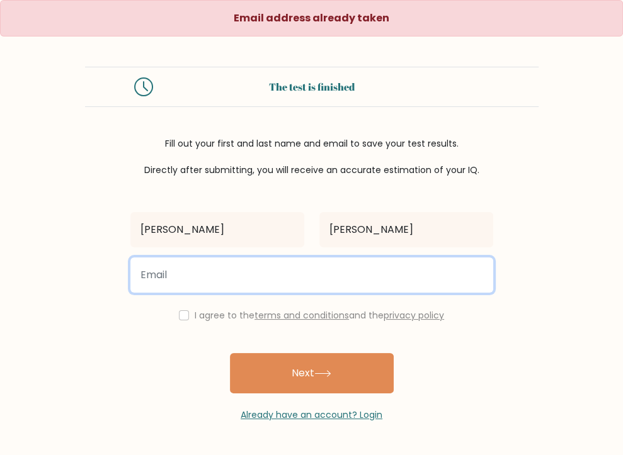
click at [345, 293] on input "email" at bounding box center [311, 275] width 363 height 35
click at [234, 293] on input "email" at bounding box center [311, 275] width 363 height 35
type input "lachica.nashine22@gmail.com"
click at [230, 353] on button "Next" at bounding box center [312, 373] width 164 height 40
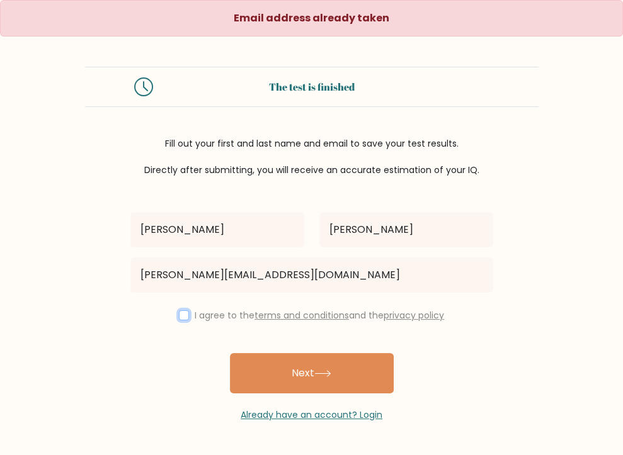
click at [179, 321] on input "checkbox" at bounding box center [184, 316] width 10 height 10
checkbox input "true"
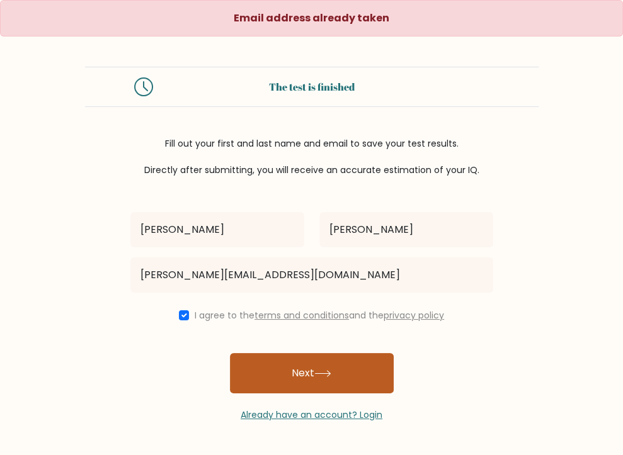
click at [277, 394] on button "Next" at bounding box center [312, 373] width 164 height 40
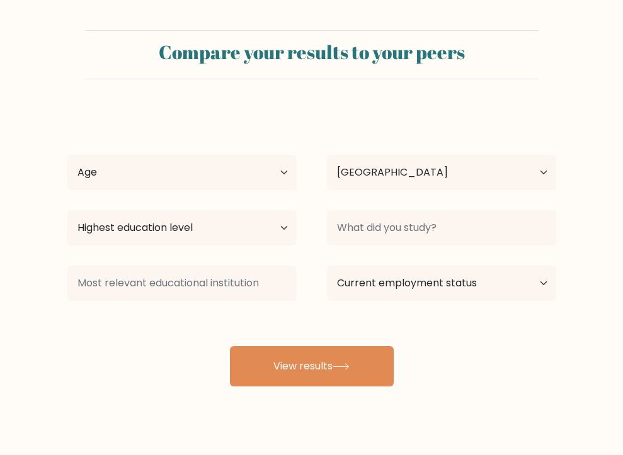
select select "PH"
click at [262, 181] on select "Age Under [DEMOGRAPHIC_DATA] [DEMOGRAPHIC_DATA] [DEMOGRAPHIC_DATA] [DEMOGRAPHIC…" at bounding box center [181, 172] width 229 height 35
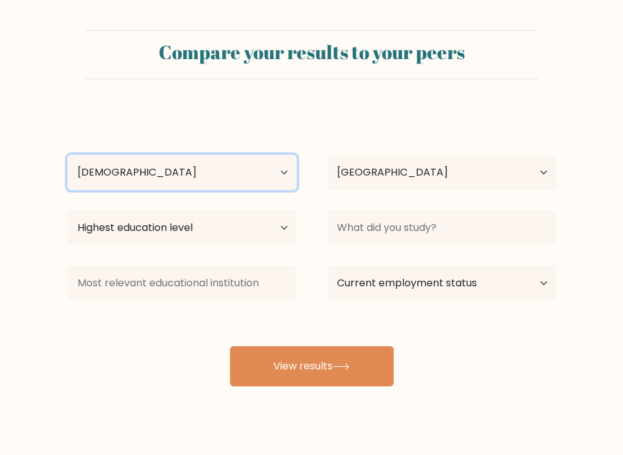
click at [67, 155] on select "Age Under [DEMOGRAPHIC_DATA] [DEMOGRAPHIC_DATA] [DEMOGRAPHIC_DATA] [DEMOGRAPHIC…" at bounding box center [181, 172] width 229 height 35
drag, startPoint x: 159, startPoint y: 168, endPoint x: 156, endPoint y: 174, distance: 7.0
click at [159, 168] on select "Age Under [DEMOGRAPHIC_DATA] [DEMOGRAPHIC_DATA] [DEMOGRAPHIC_DATA] [DEMOGRAPHIC…" at bounding box center [181, 172] width 229 height 35
select select "18_24"
click at [67, 155] on select "Age Under [DEMOGRAPHIC_DATA] [DEMOGRAPHIC_DATA] [DEMOGRAPHIC_DATA] [DEMOGRAPHIC…" at bounding box center [181, 172] width 229 height 35
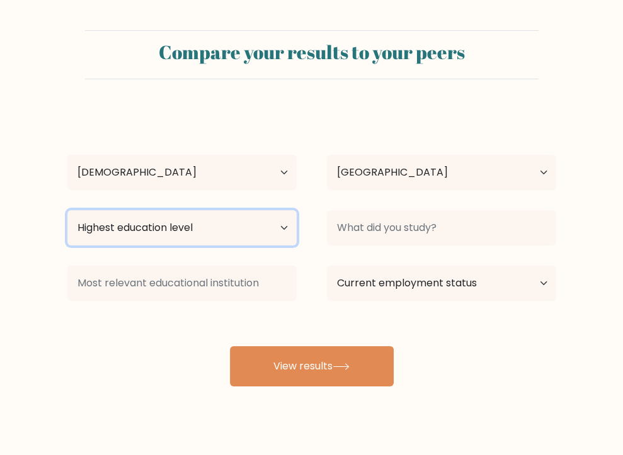
click at [224, 232] on select "Highest education level No schooling Primary Lower Secondary Upper Secondary Oc…" at bounding box center [181, 227] width 229 height 35
select select "occupation_specific"
click at [67, 210] on select "Highest education level No schooling Primary Lower Secondary Upper Secondary Oc…" at bounding box center [181, 227] width 229 height 35
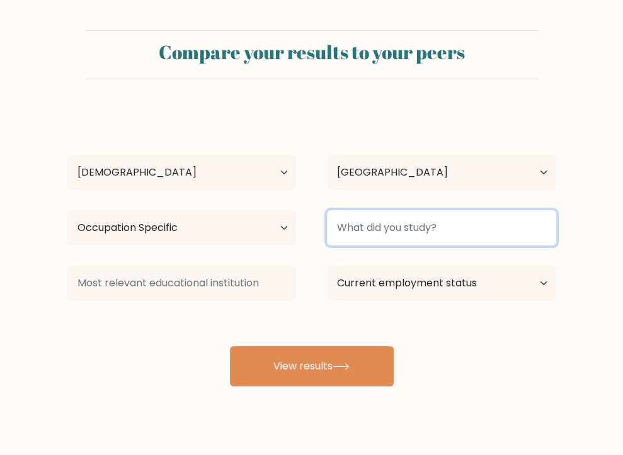
click at [408, 231] on input at bounding box center [441, 227] width 229 height 35
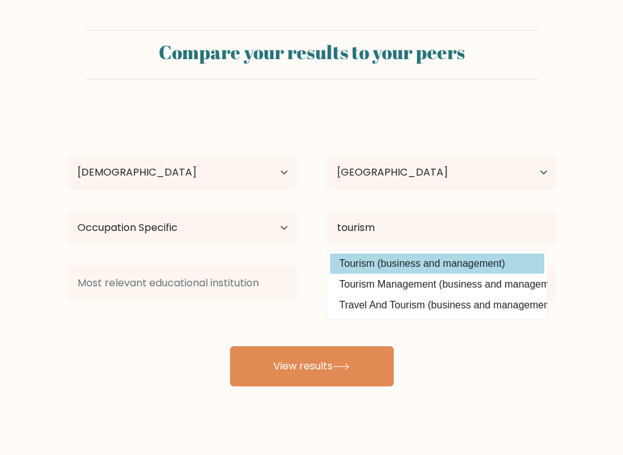
click at [378, 260] on option "Tourism (business and management)" at bounding box center [437, 264] width 214 height 20
type input "Tourism"
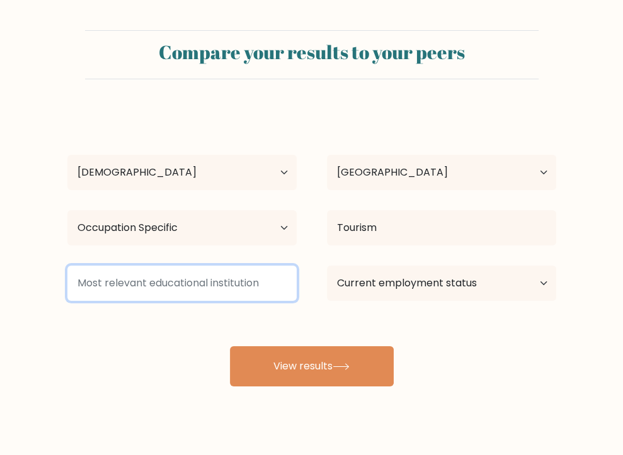
click at [178, 292] on input at bounding box center [181, 283] width 229 height 35
type input "p"
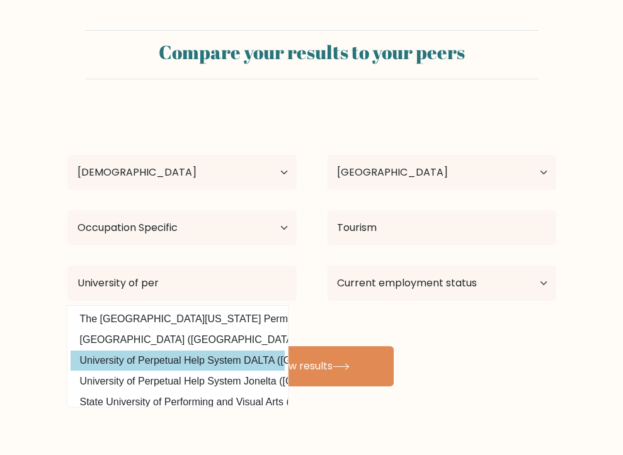
click at [219, 358] on option "University of Perpetual Help System DALTA (Philippines)" at bounding box center [178, 361] width 214 height 20
type input "University of Perpetual Help System DALTA"
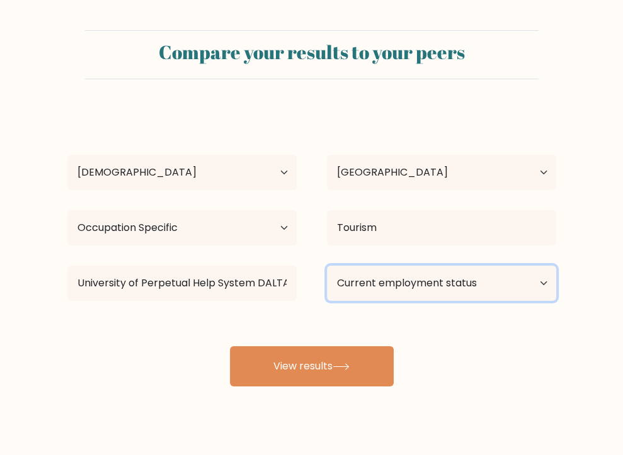
click at [422, 283] on select "Current employment status Employed Student Retired Other / prefer not to answer" at bounding box center [441, 283] width 229 height 35
select select "other"
click at [327, 266] on select "Current employment status Employed Student Retired Other / prefer not to answer" at bounding box center [441, 283] width 229 height 35
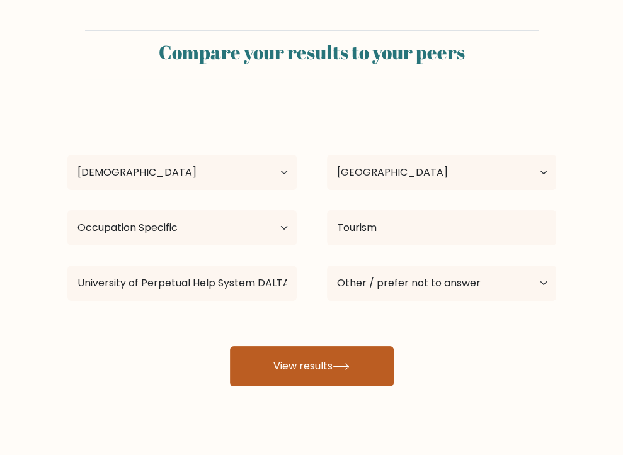
click at [349, 373] on button "View results" at bounding box center [312, 366] width 164 height 40
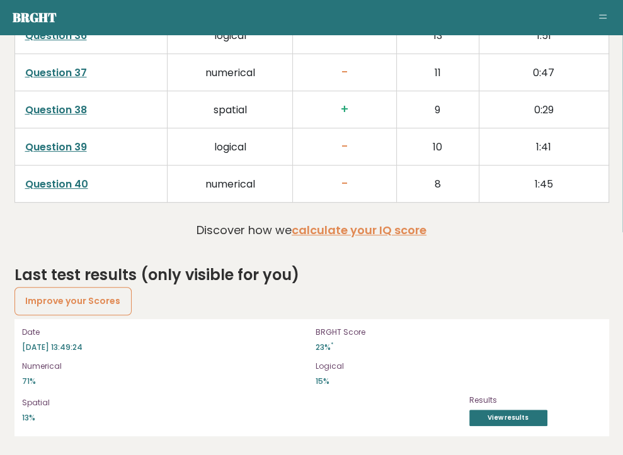
scroll to position [3418, 0]
click at [545, 418] on link "View results" at bounding box center [508, 418] width 78 height 16
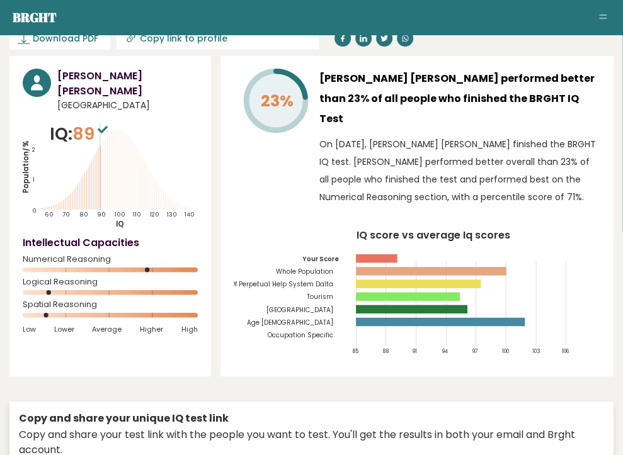
scroll to position [0, 0]
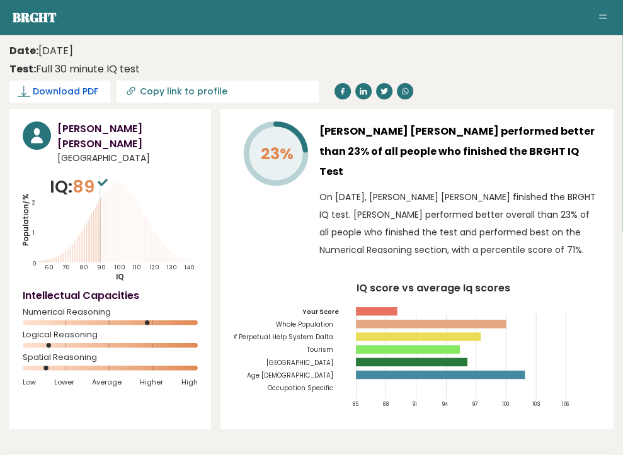
click at [98, 85] on span "Download PDF" at bounding box center [66, 91] width 66 height 13
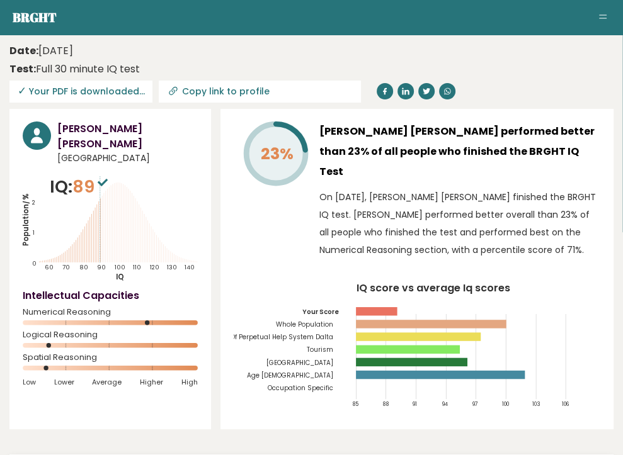
click at [152, 81] on span "✓ Your PDF is downloaded..." at bounding box center [80, 92] width 143 height 22
click at [353, 86] on input "Copy link to profile" at bounding box center [267, 91] width 171 height 10
type input "https://brght.org/profile/nashine-marie-lachica-1/?utm_source=share&utm_medium=…"
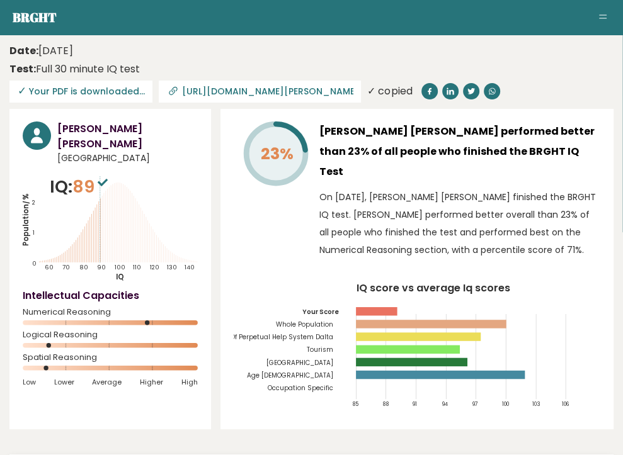
click at [437, 71] on header "Date: September 14, 2025 Test: Full 30 minute IQ test Download PDF Downloading.…" at bounding box center [311, 71] width 604 height 62
click at [353, 86] on input "https://brght.org/profile/nashine-marie-lachica-1/?utm_source=share&utm_medium=…" at bounding box center [267, 91] width 171 height 10
